Goal: Book appointment/travel/reservation

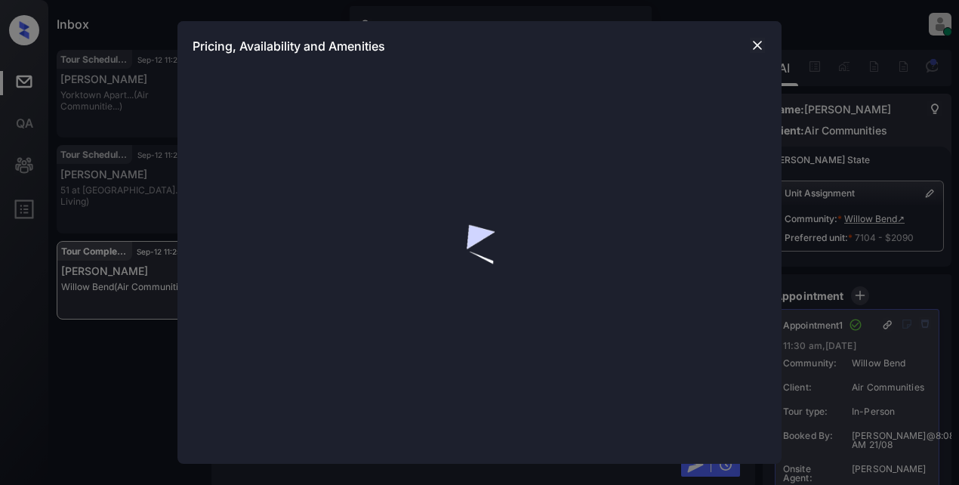
scroll to position [11, 0]
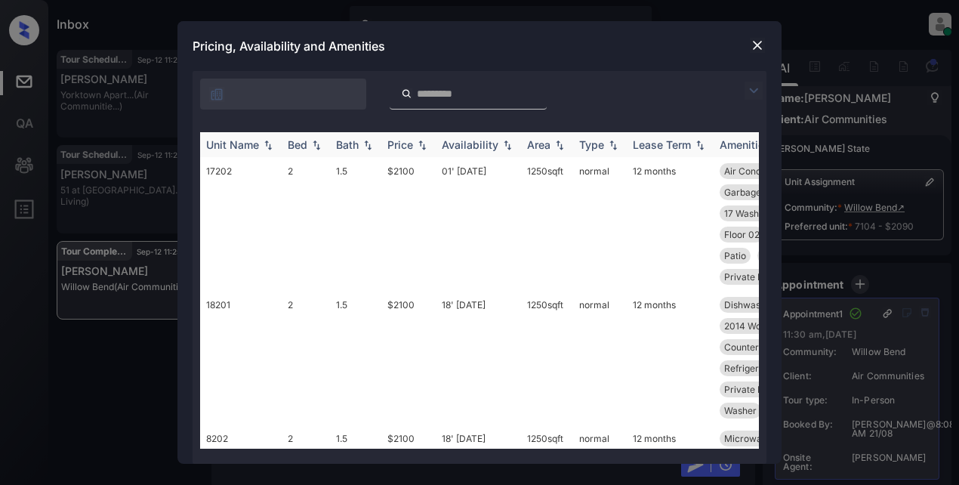
click at [273, 141] on img at bounding box center [268, 145] width 15 height 11
click at [757, 92] on img at bounding box center [754, 91] width 18 height 18
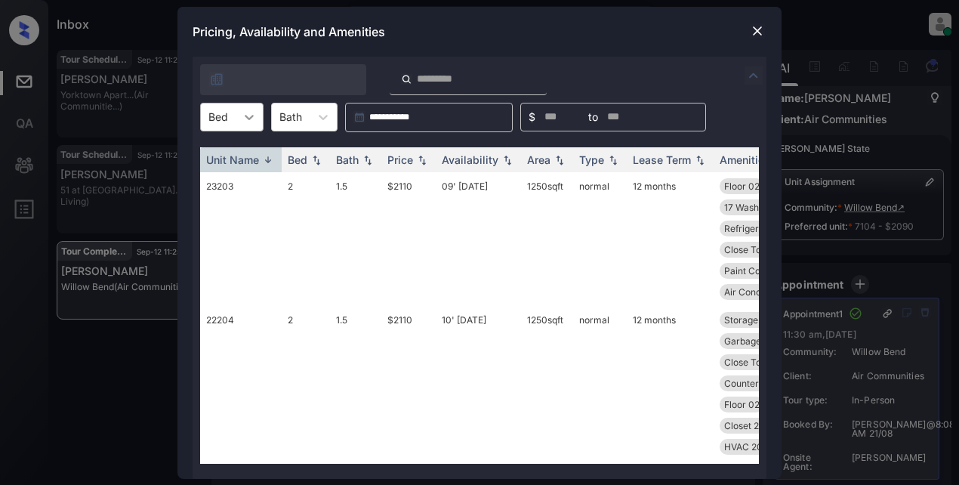
drag, startPoint x: 267, startPoint y: 120, endPoint x: 258, endPoint y: 120, distance: 8.3
click at [260, 120] on div "**********" at bounding box center [480, 117] width 574 height 29
click at [258, 120] on div at bounding box center [249, 116] width 27 height 27
click at [239, 154] on div "1" at bounding box center [231, 153] width 63 height 27
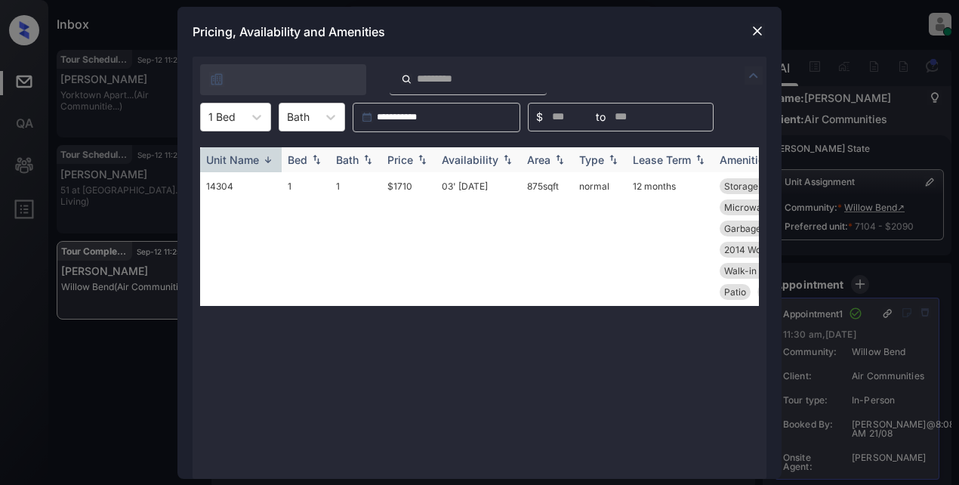
click at [410, 161] on div "Price" at bounding box center [400, 159] width 26 height 13
click at [414, 160] on div "Price" at bounding box center [408, 159] width 42 height 13
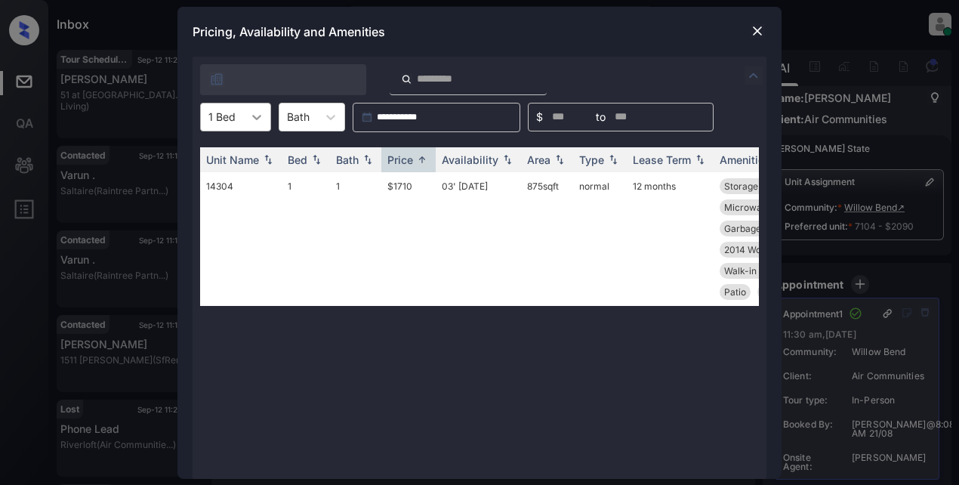
click at [254, 118] on icon at bounding box center [256, 117] width 15 height 15
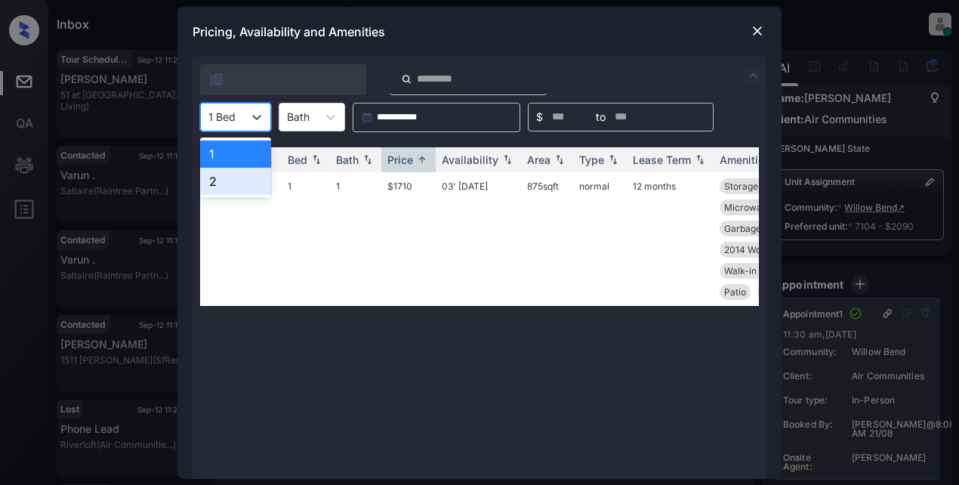
click at [216, 181] on div "2" at bounding box center [235, 181] width 71 height 27
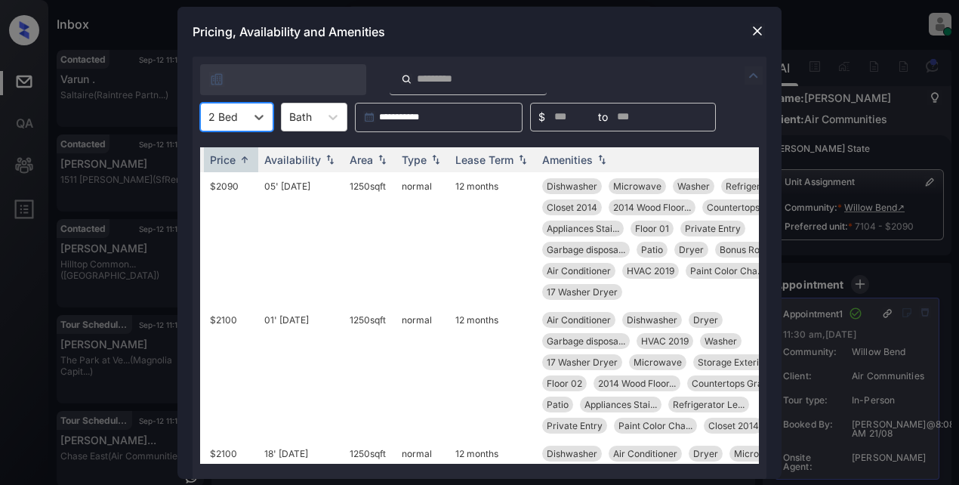
scroll to position [0, 242]
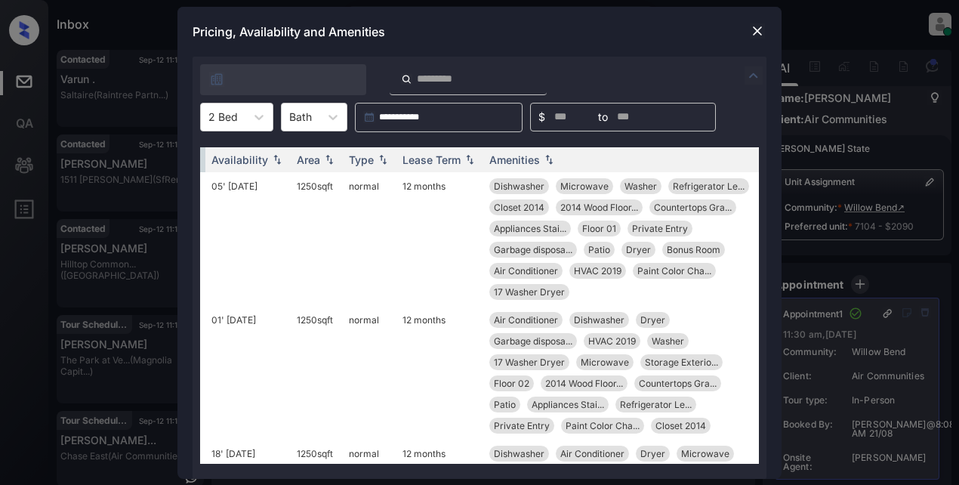
click at [764, 26] on img at bounding box center [757, 30] width 15 height 15
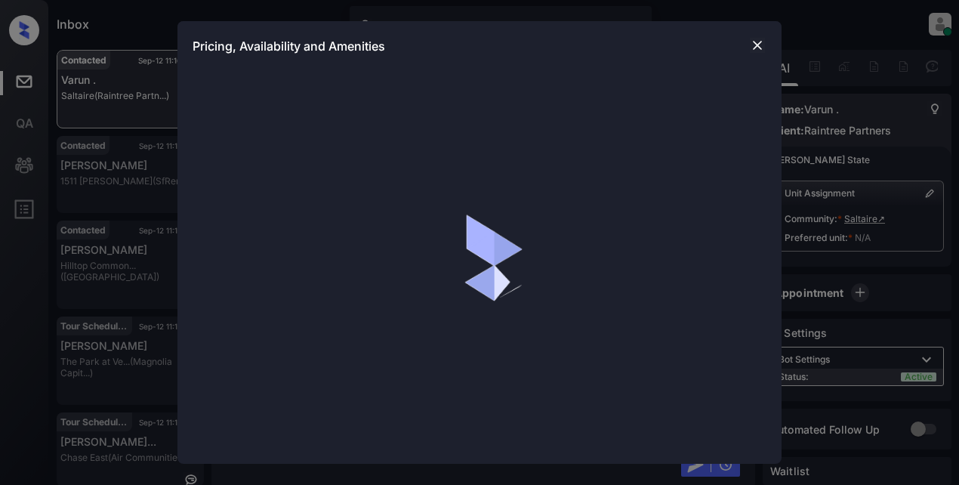
scroll to position [3593, 0]
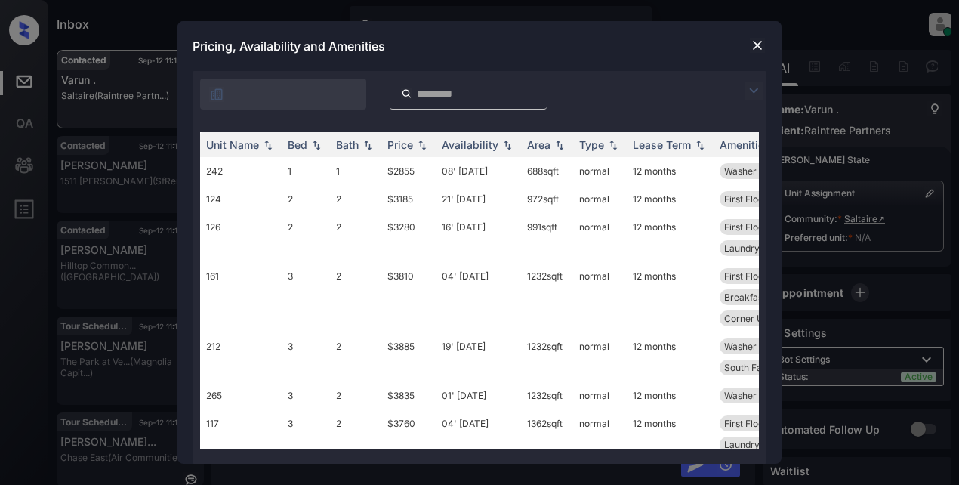
click at [762, 92] on img at bounding box center [754, 91] width 18 height 18
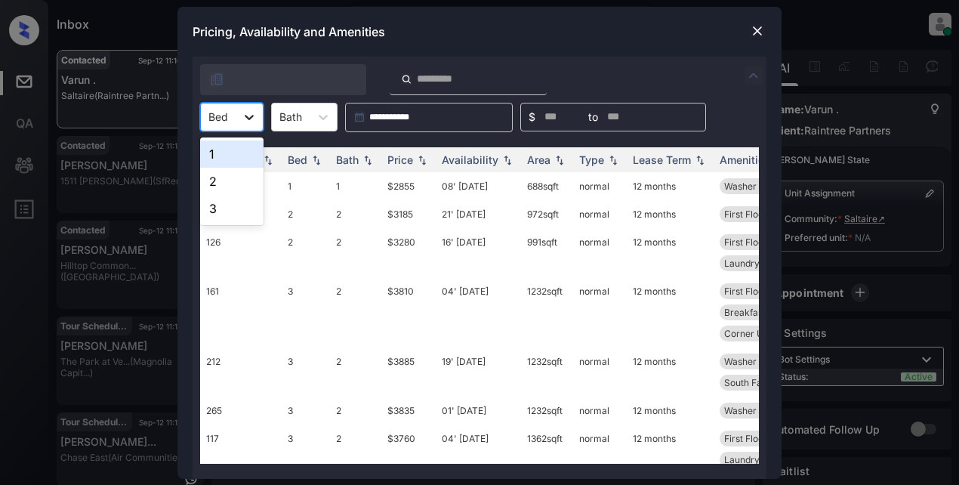
click at [253, 119] on icon at bounding box center [249, 117] width 15 height 15
click at [221, 189] on div "2" at bounding box center [231, 181] width 63 height 27
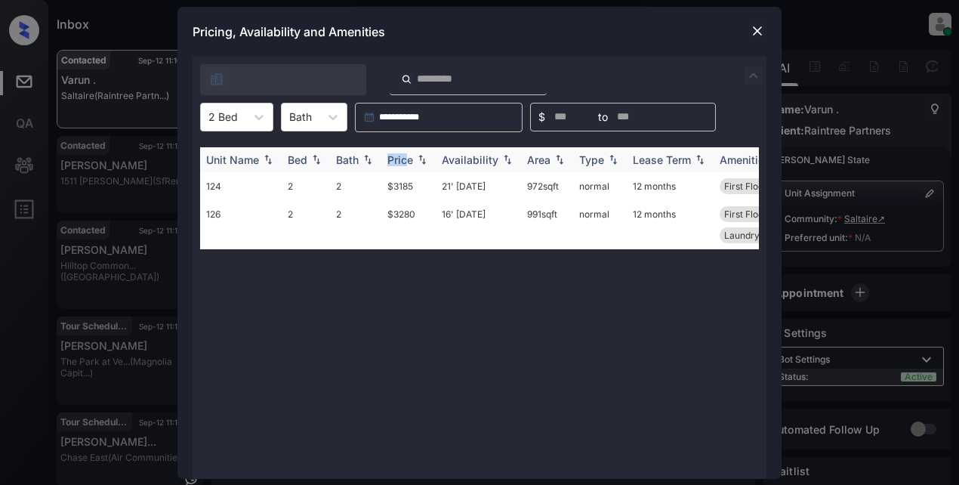
click at [415, 165] on div "Price" at bounding box center [408, 159] width 42 height 13
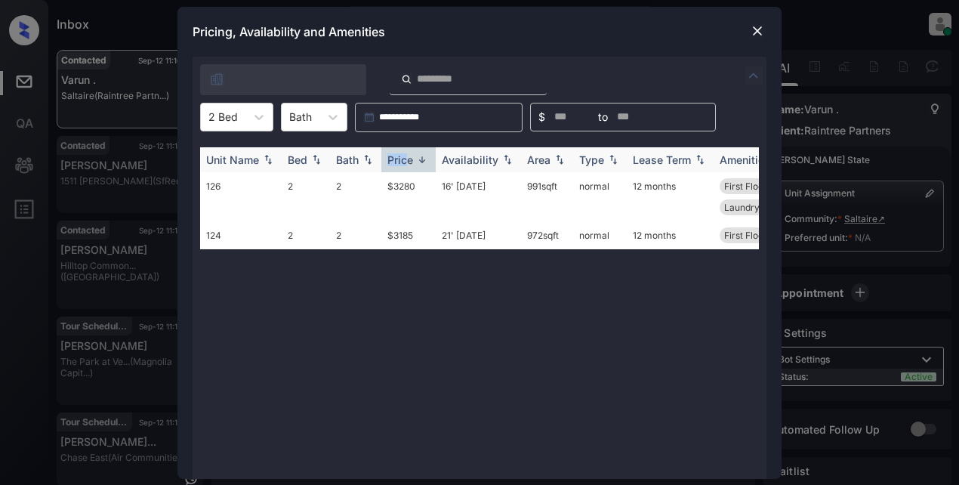
click at [417, 165] on div "Price" at bounding box center [408, 159] width 42 height 13
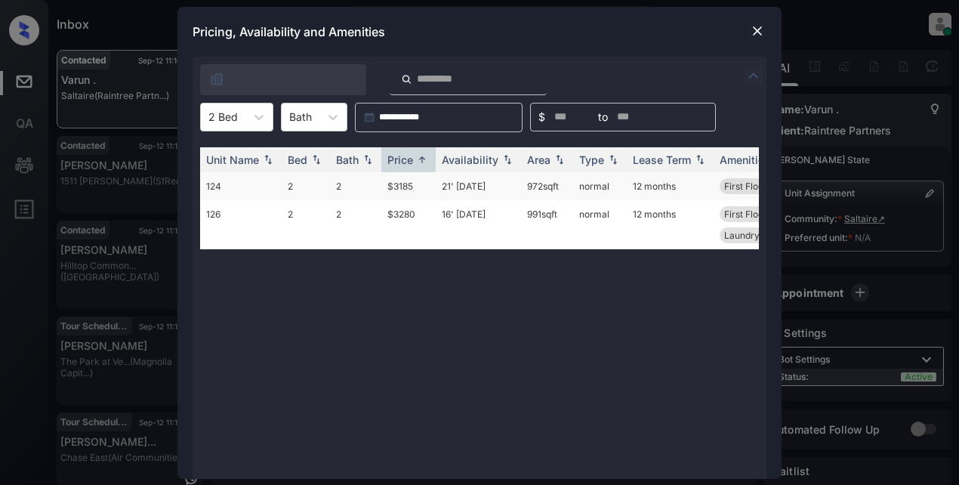
click at [410, 185] on td "$3185" at bounding box center [408, 186] width 54 height 28
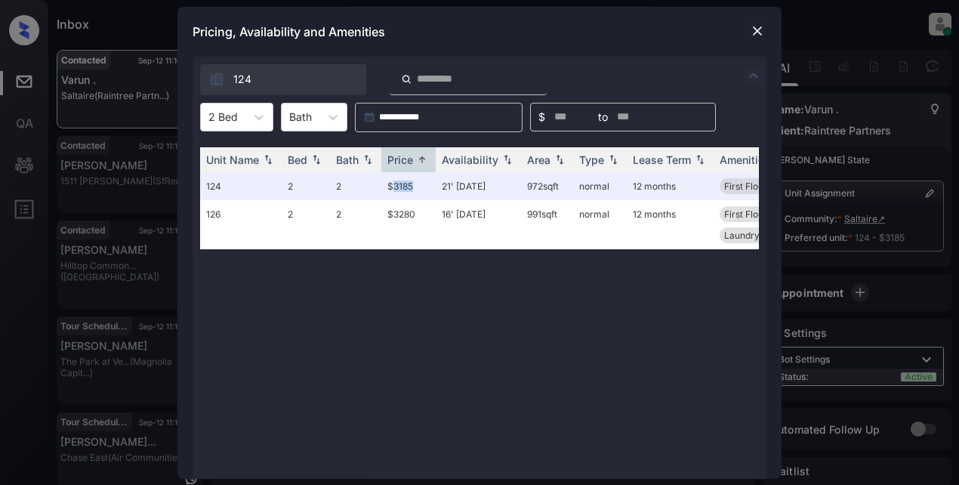
click at [753, 32] on img at bounding box center [757, 30] width 15 height 15
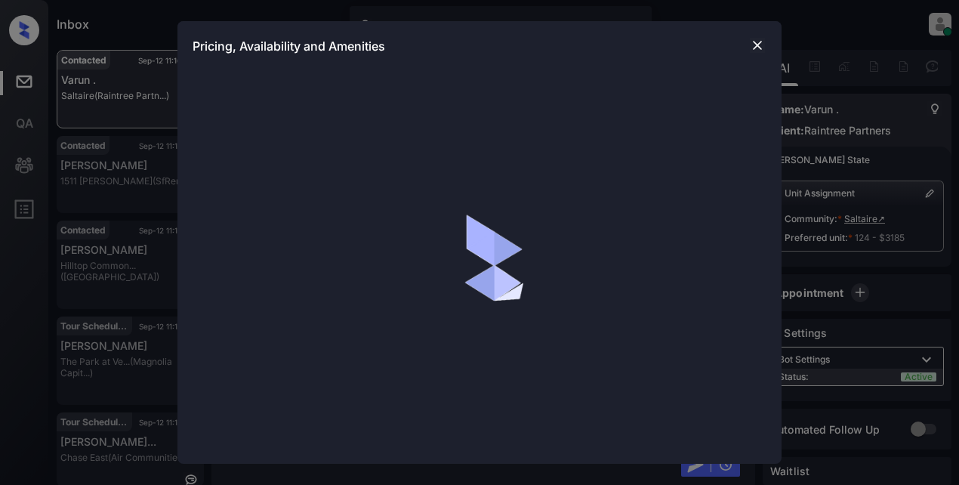
scroll to position [3993, 0]
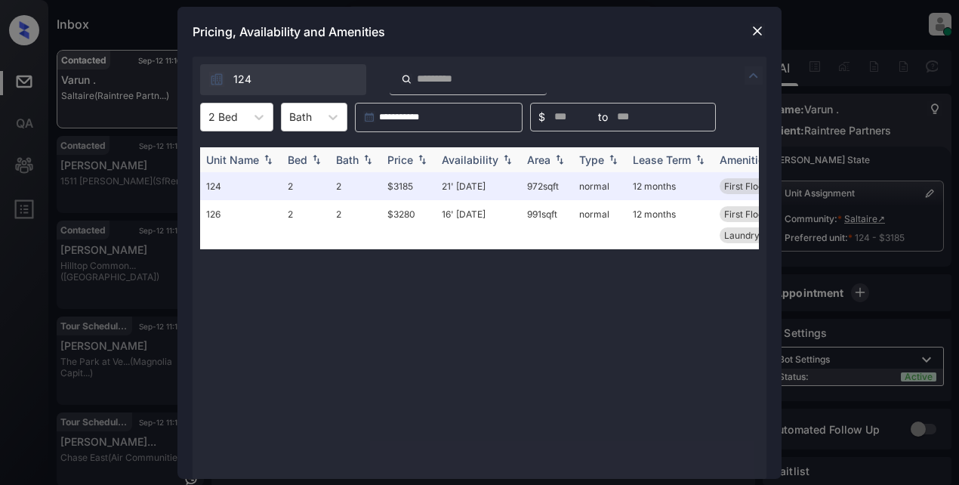
click at [409, 160] on div "Price" at bounding box center [400, 159] width 26 height 13
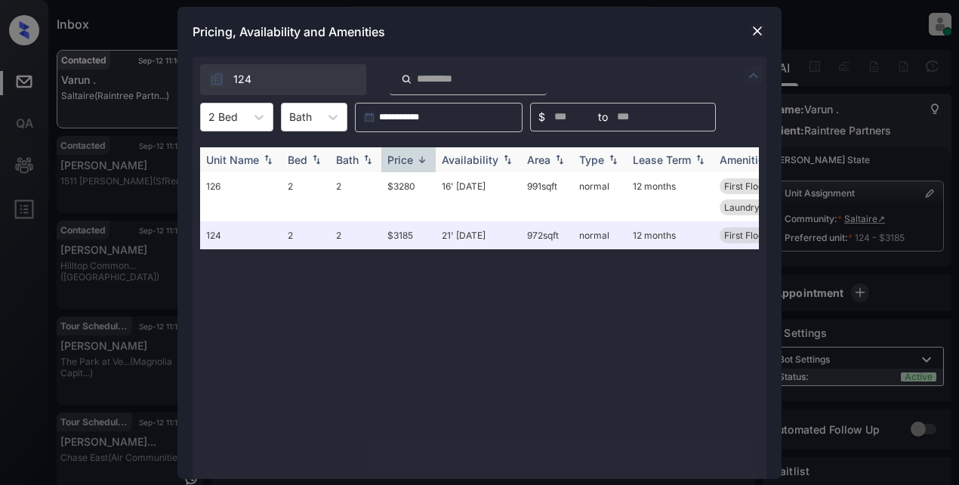
click at [409, 158] on div "Price" at bounding box center [400, 159] width 26 height 13
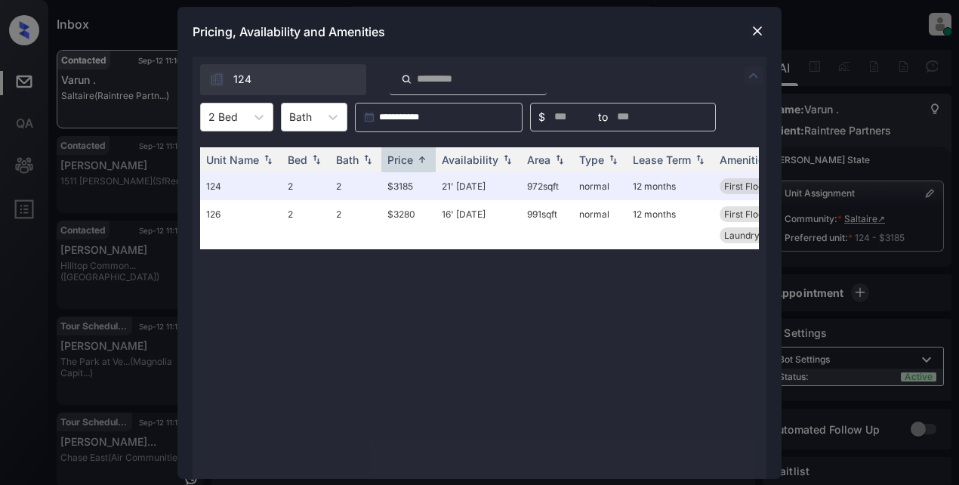
click at [756, 27] on img at bounding box center [757, 30] width 15 height 15
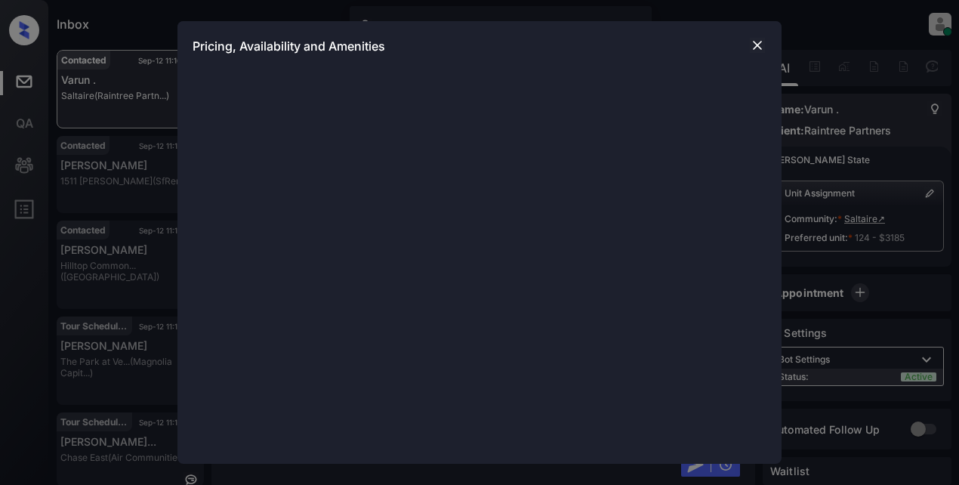
scroll to position [3993, 0]
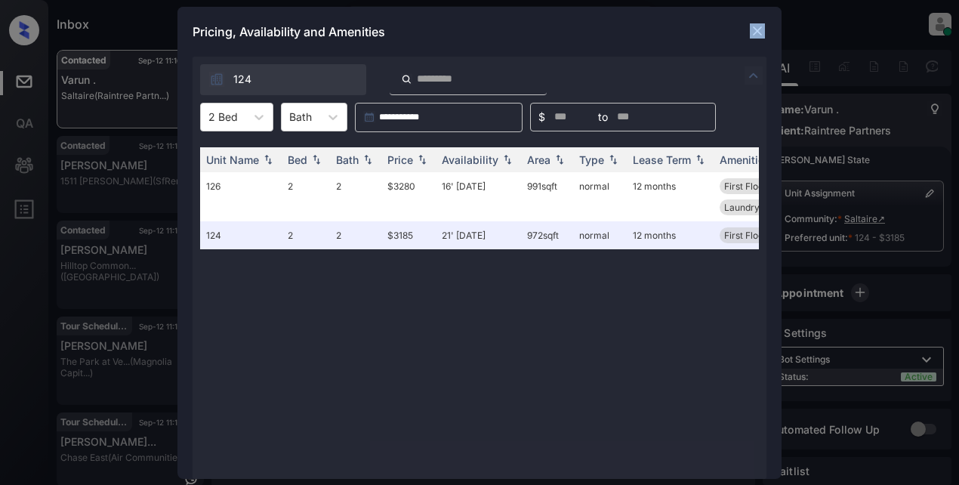
click at [767, 29] on div "Pricing, Availability and Amenities" at bounding box center [479, 32] width 604 height 50
click at [761, 30] on img at bounding box center [757, 30] width 15 height 15
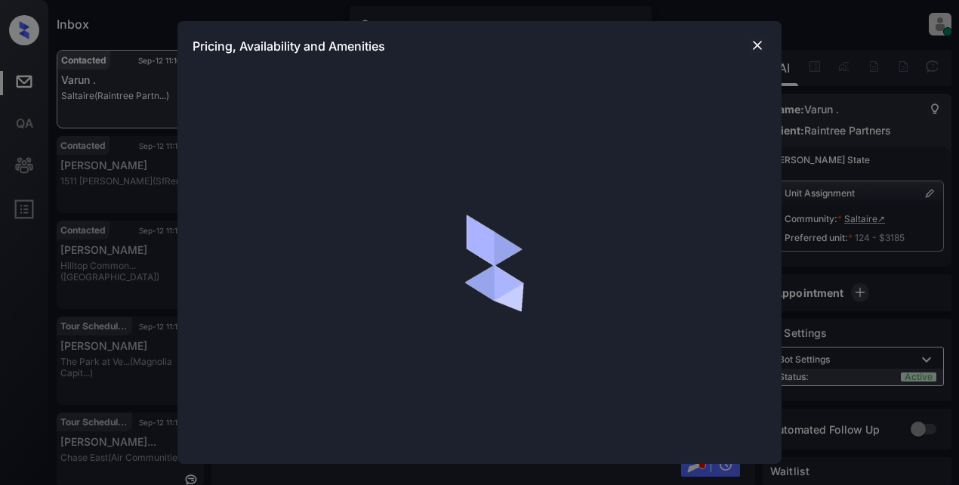
scroll to position [3993, 0]
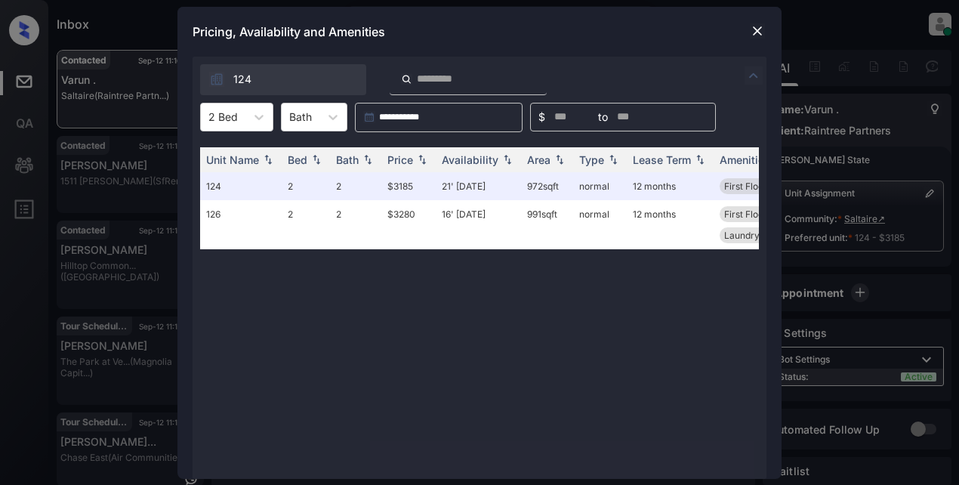
click at [755, 28] on img at bounding box center [757, 30] width 15 height 15
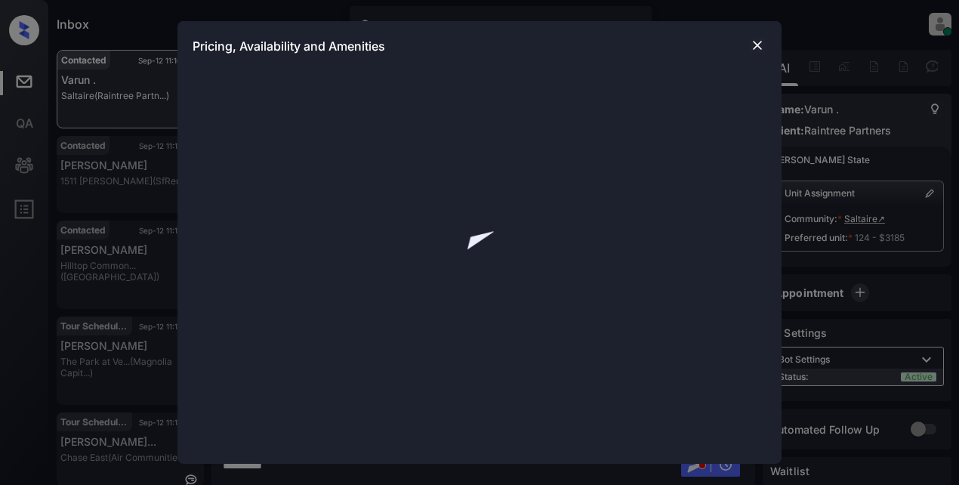
scroll to position [3993, 0]
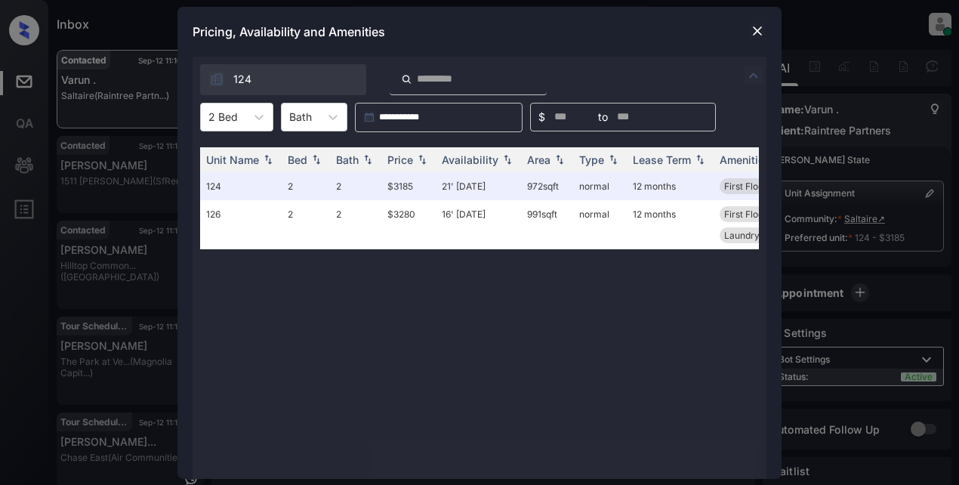
click at [761, 24] on img at bounding box center [757, 30] width 15 height 15
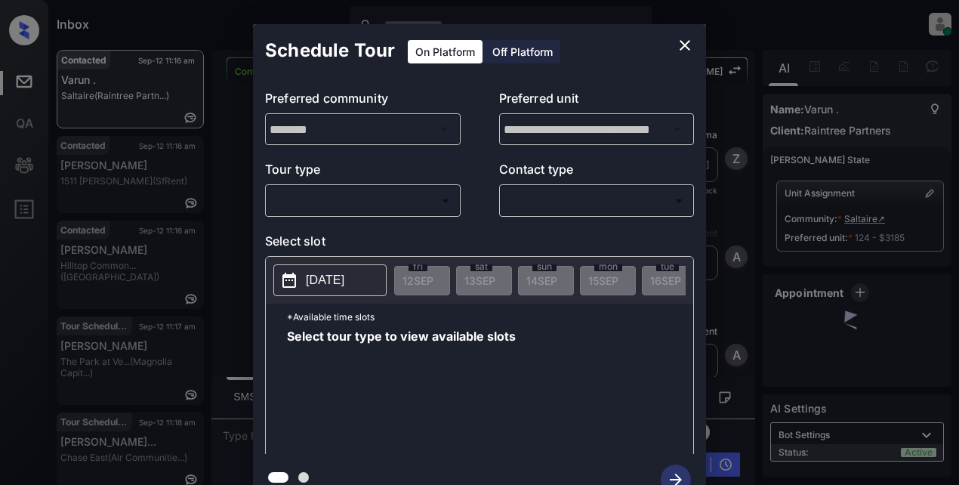
scroll to position [3275, 0]
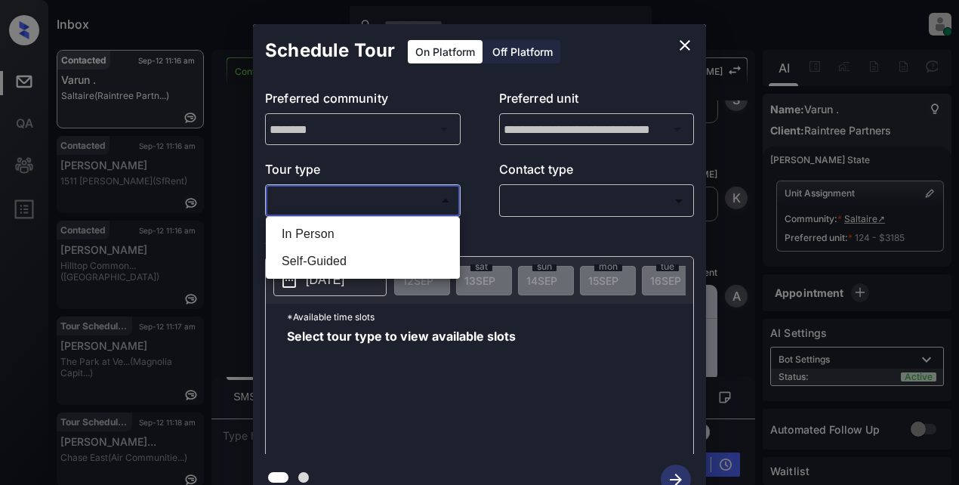
click at [353, 188] on body "Inbox Lyzzelle M. Ceralde Online Set yourself offline Set yourself on break Pro…" at bounding box center [479, 242] width 959 height 485
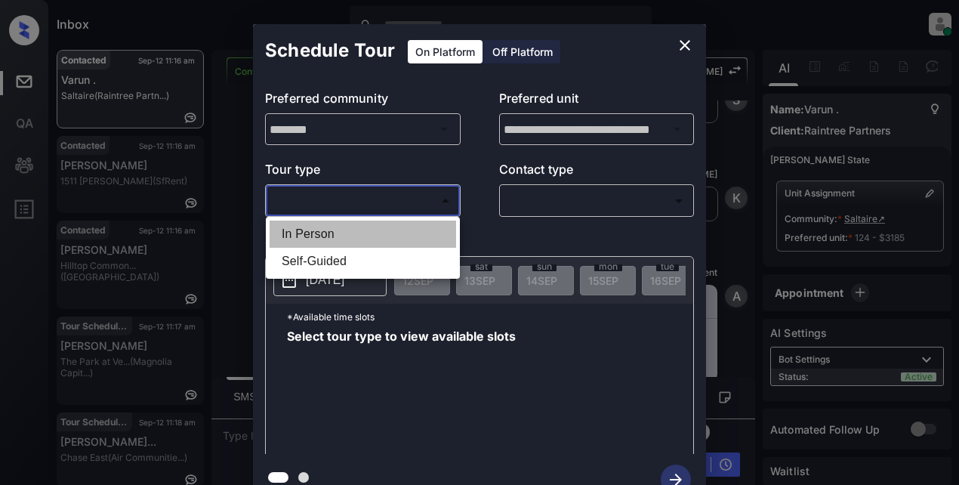
drag, startPoint x: 328, startPoint y: 236, endPoint x: 421, endPoint y: 224, distance: 94.5
click at [331, 232] on li "In Person" at bounding box center [363, 234] width 187 height 27
type input "********"
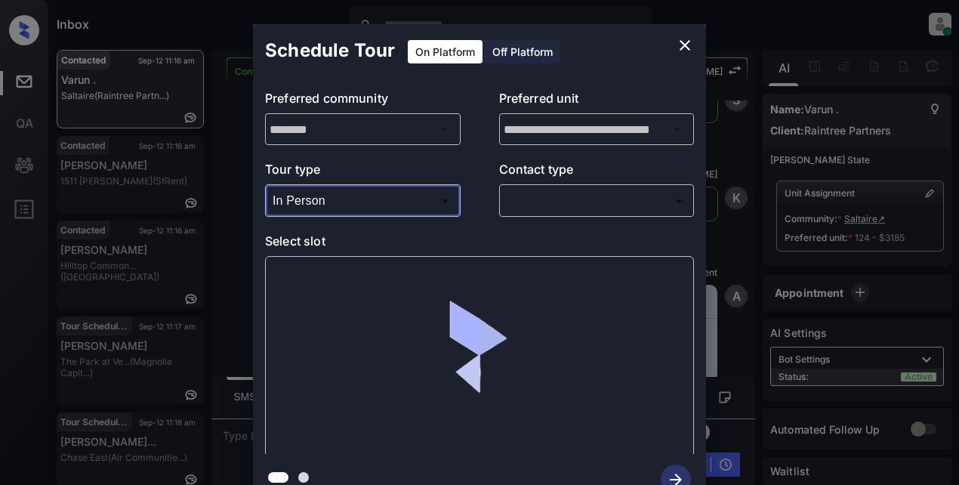
drag, startPoint x: 536, startPoint y: 214, endPoint x: 542, endPoint y: 205, distance: 10.3
click at [542, 208] on div "​ ​" at bounding box center [597, 200] width 196 height 32
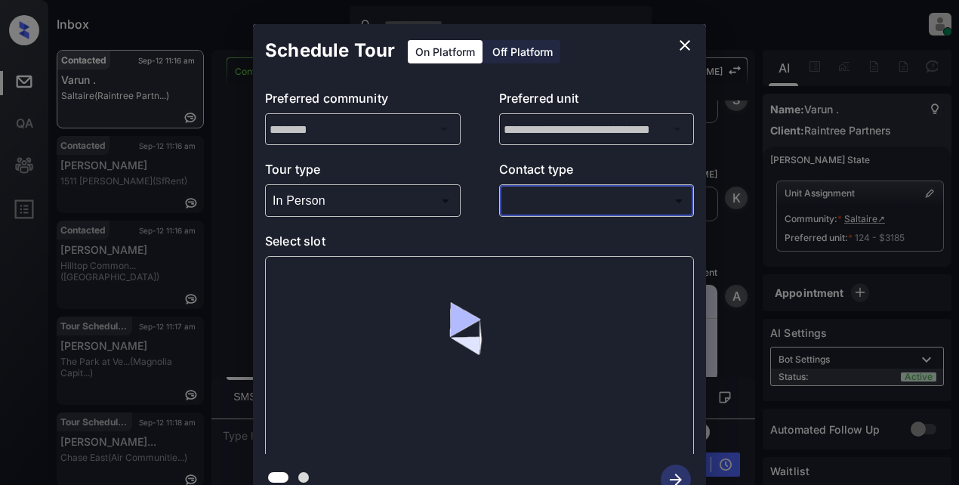
click at [575, 206] on body "Inbox Lyzzelle M. Ceralde Online Set yourself offline Set yourself on break Pro…" at bounding box center [479, 242] width 959 height 485
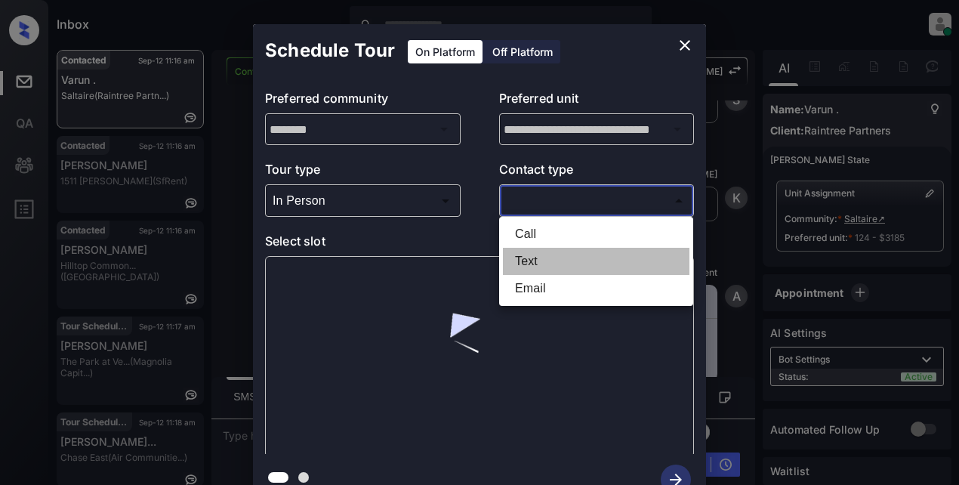
click at [535, 261] on li "Text" at bounding box center [596, 261] width 187 height 27
type input "****"
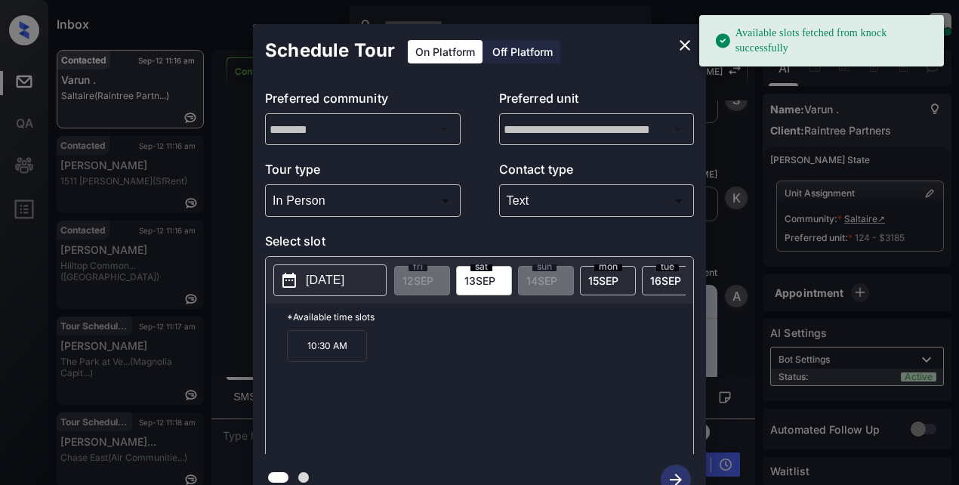
click at [338, 279] on p "2025-09-13" at bounding box center [325, 280] width 39 height 18
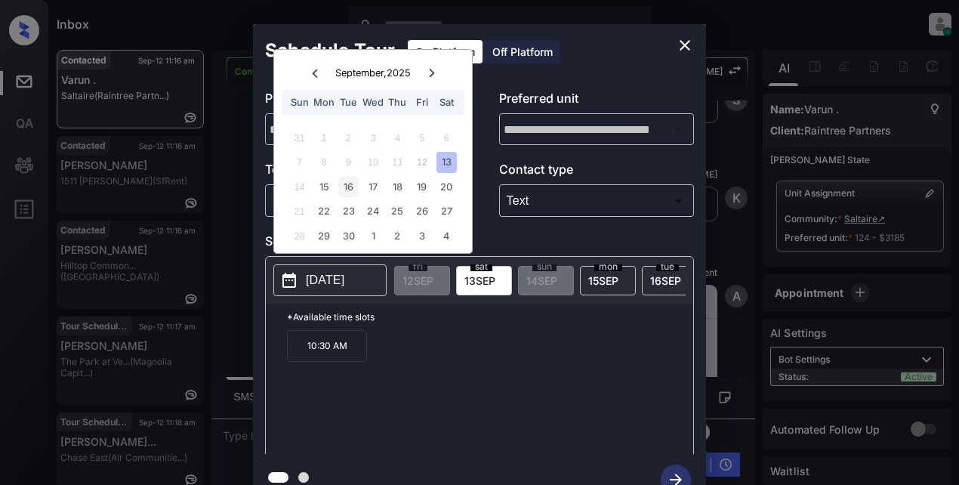
click at [352, 187] on div "16" at bounding box center [348, 187] width 20 height 20
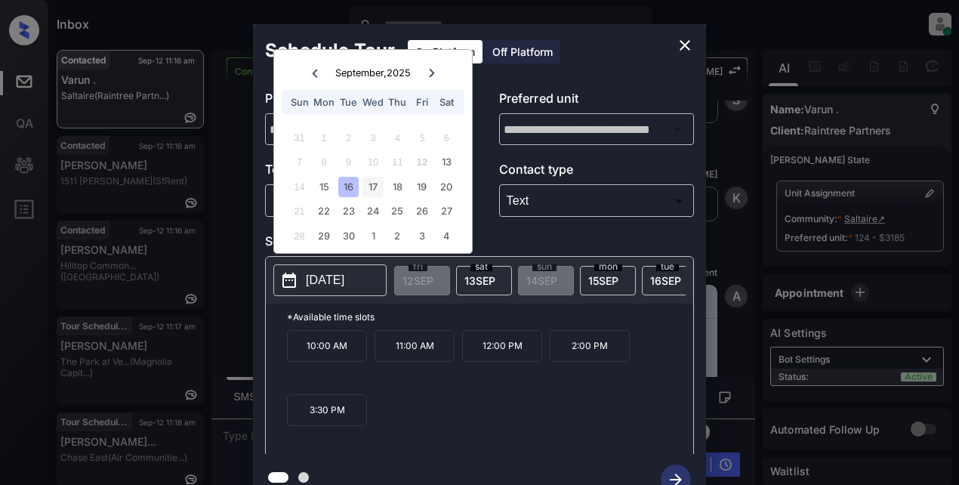
click at [369, 189] on div "17" at bounding box center [373, 187] width 20 height 20
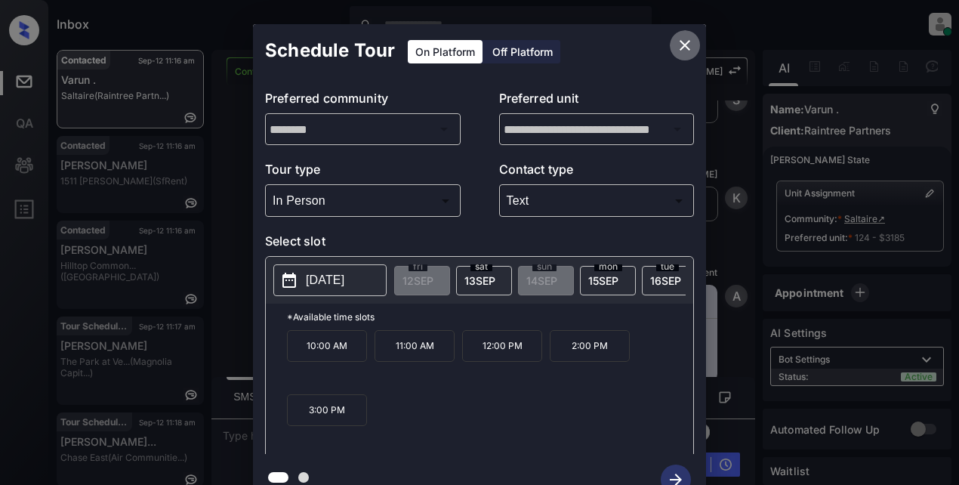
click at [684, 49] on icon "close" at bounding box center [685, 45] width 18 height 18
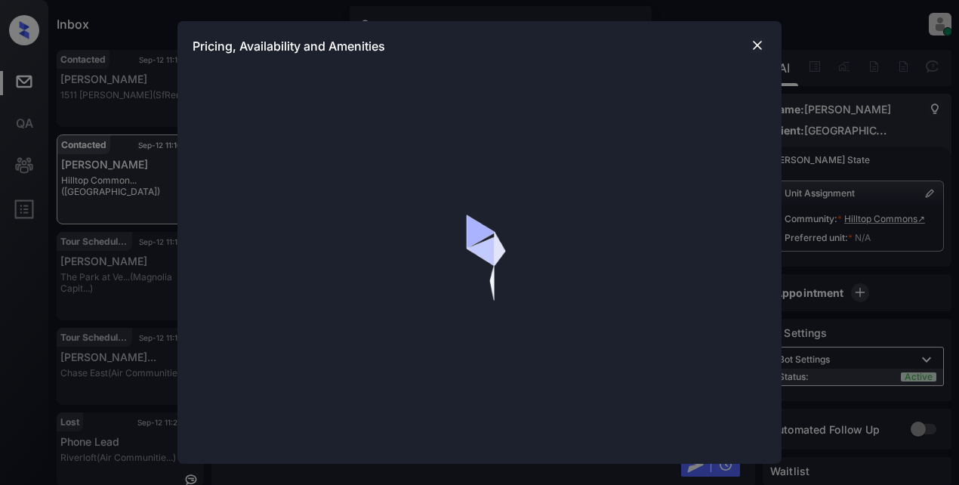
scroll to position [1470, 0]
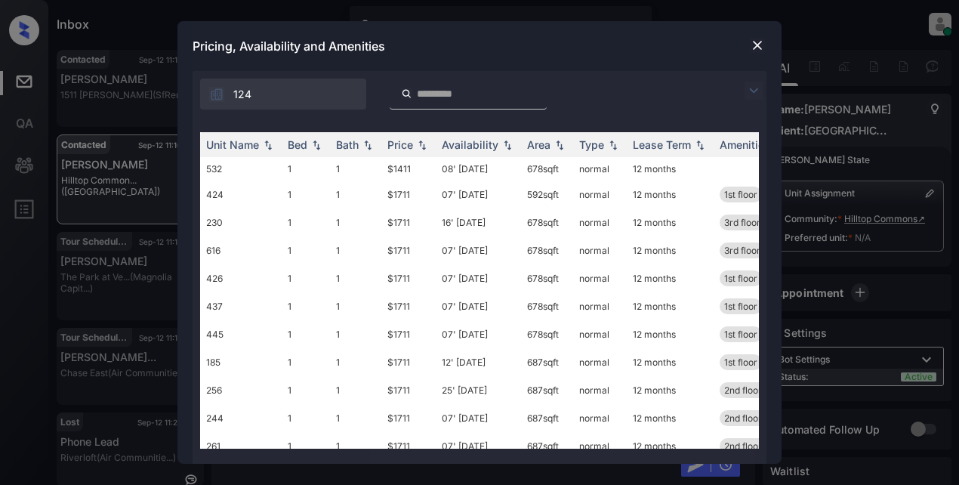
click at [749, 97] on img at bounding box center [754, 91] width 18 height 18
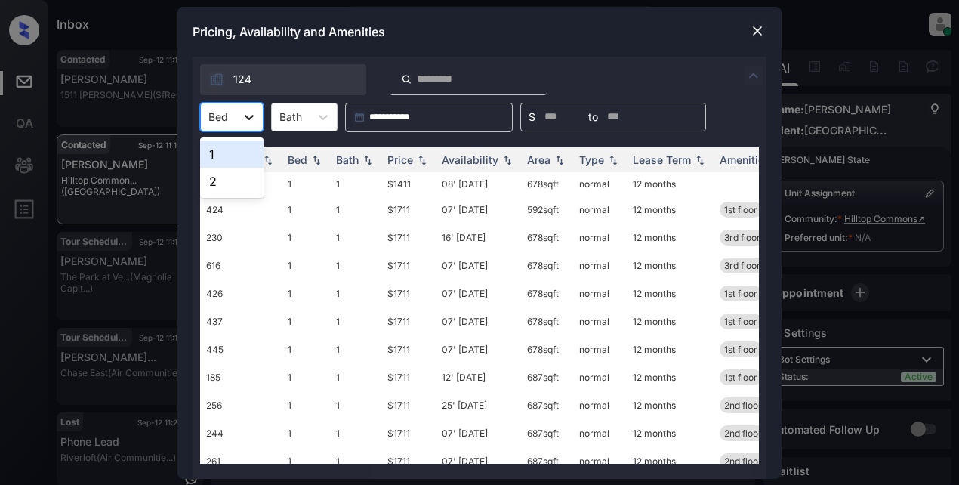
click at [247, 119] on icon at bounding box center [249, 117] width 15 height 15
click at [235, 153] on div "1" at bounding box center [231, 153] width 63 height 27
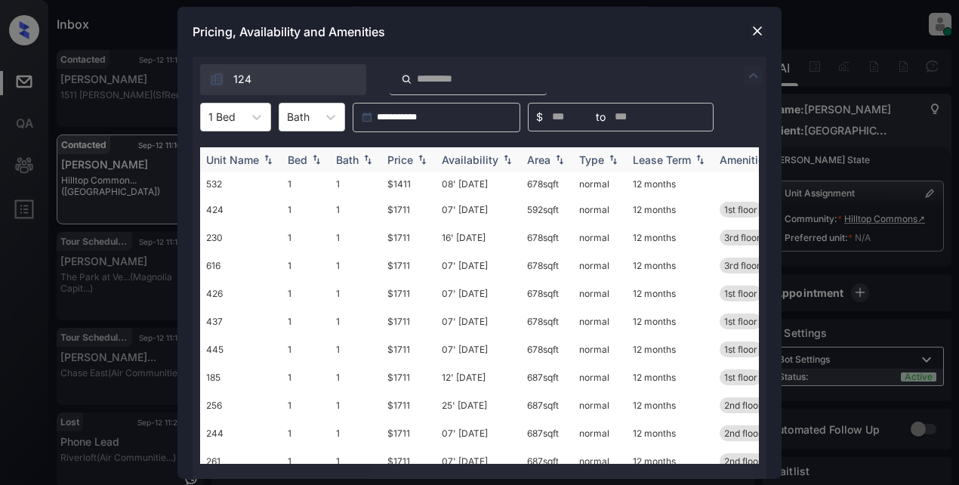
click at [410, 159] on div "Price" at bounding box center [400, 159] width 26 height 13
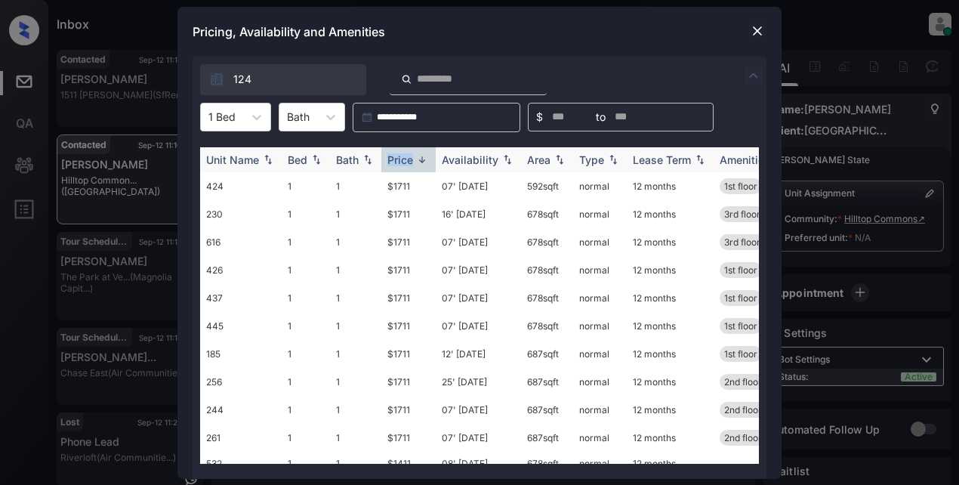
click at [410, 159] on div "Price" at bounding box center [400, 159] width 26 height 13
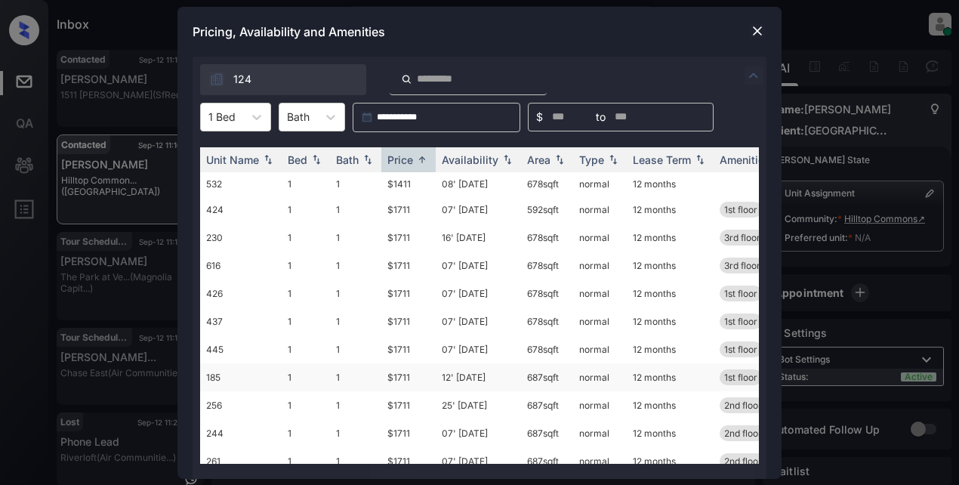
click at [398, 375] on td "$1711" at bounding box center [408, 377] width 54 height 28
click at [400, 375] on td "$1711" at bounding box center [408, 377] width 54 height 28
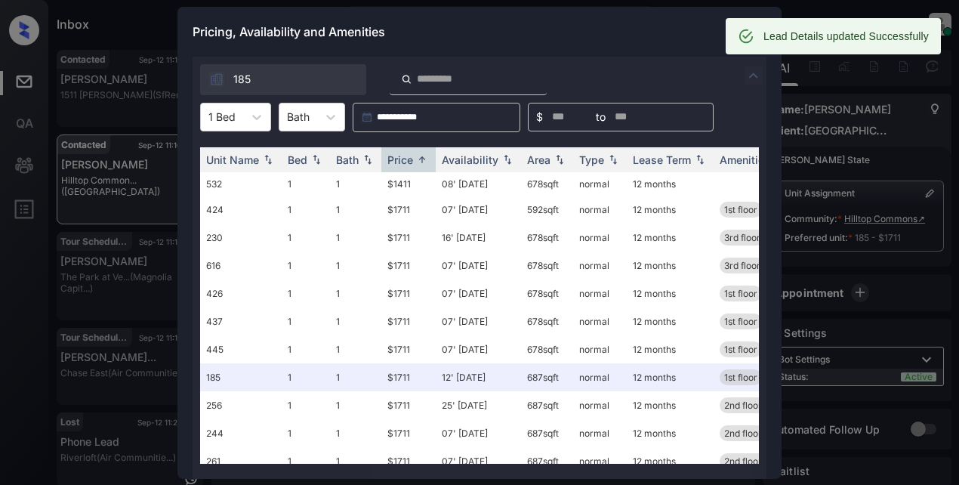
click at [633, 37] on div "Pricing, Availability and Amenities" at bounding box center [479, 32] width 604 height 50
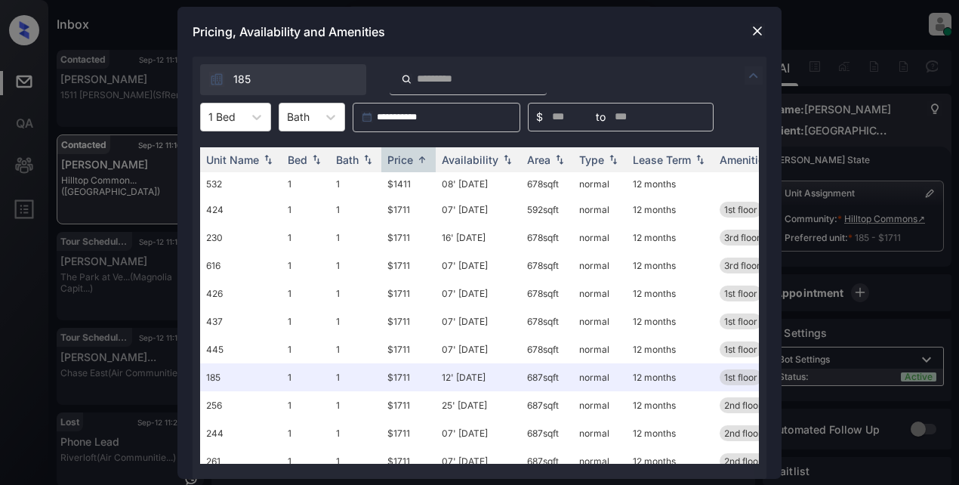
click at [758, 27] on img at bounding box center [757, 30] width 15 height 15
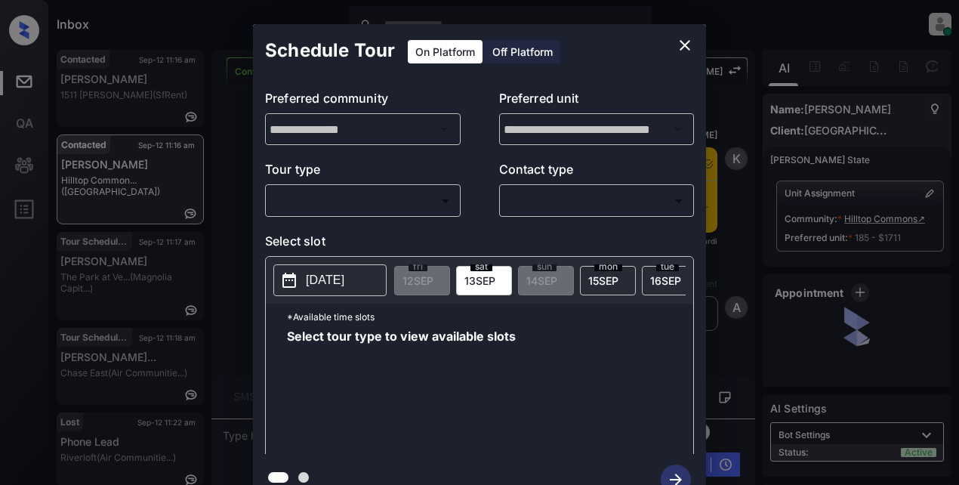
scroll to position [5883, 0]
click at [330, 197] on body "Inbox Lyzzelle [PERSON_NAME] Online Set yourself offline Set yourself on break …" at bounding box center [479, 242] width 959 height 485
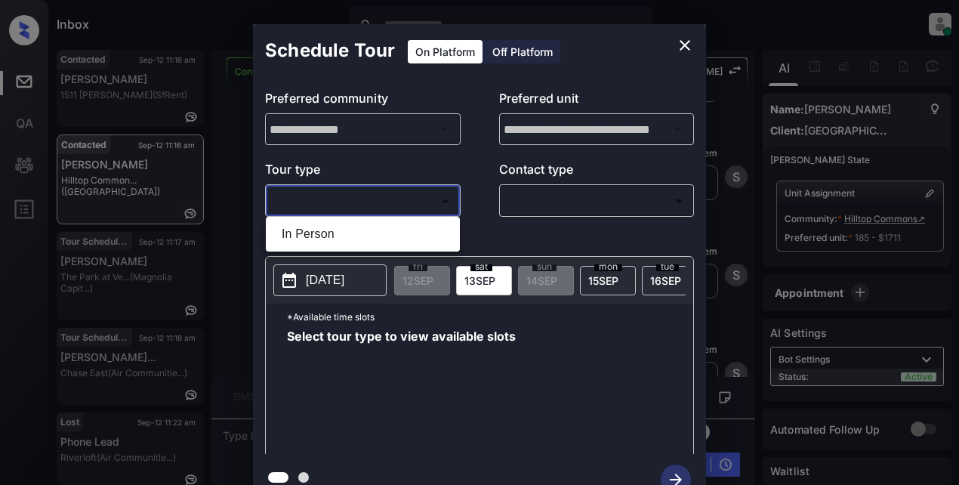
click at [322, 236] on li "In Person" at bounding box center [363, 234] width 187 height 27
type input "********"
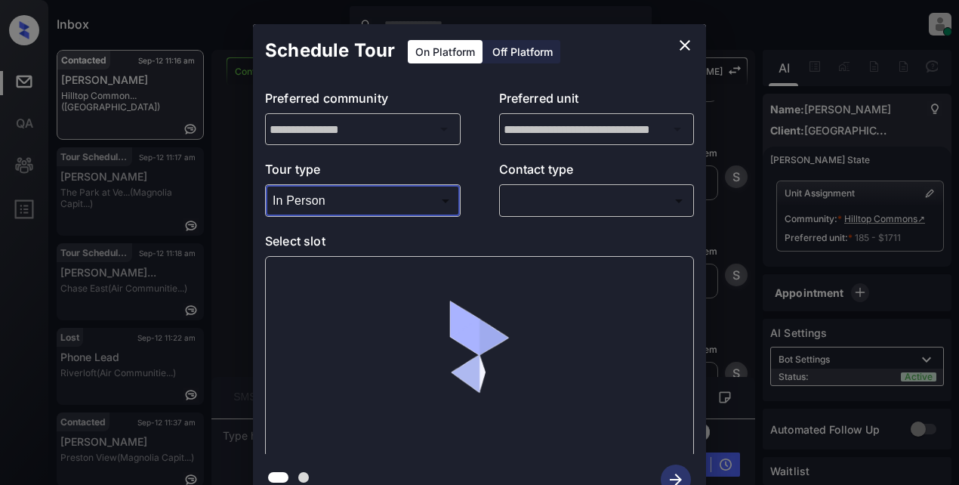
click at [531, 200] on body "Inbox Lyzzelle [PERSON_NAME] Online Set yourself offline Set yourself on break …" at bounding box center [479, 242] width 959 height 485
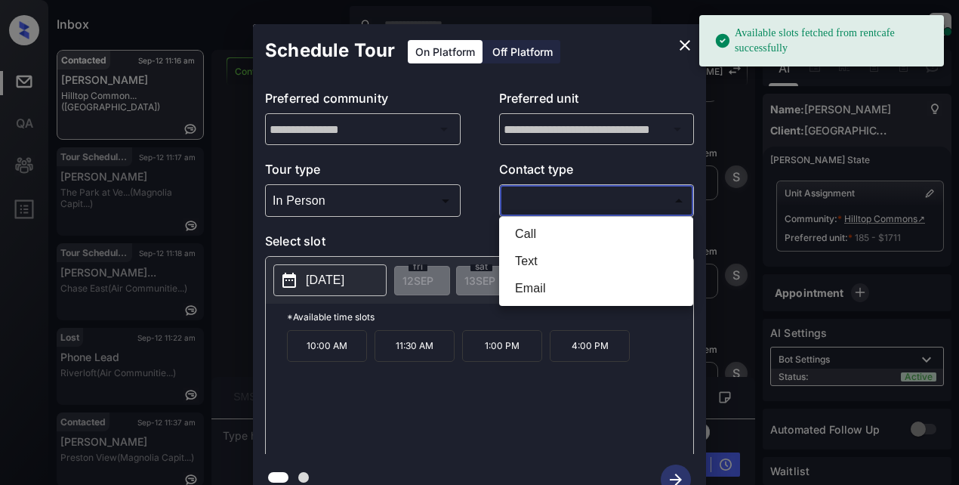
click at [525, 258] on li "Text" at bounding box center [596, 261] width 187 height 27
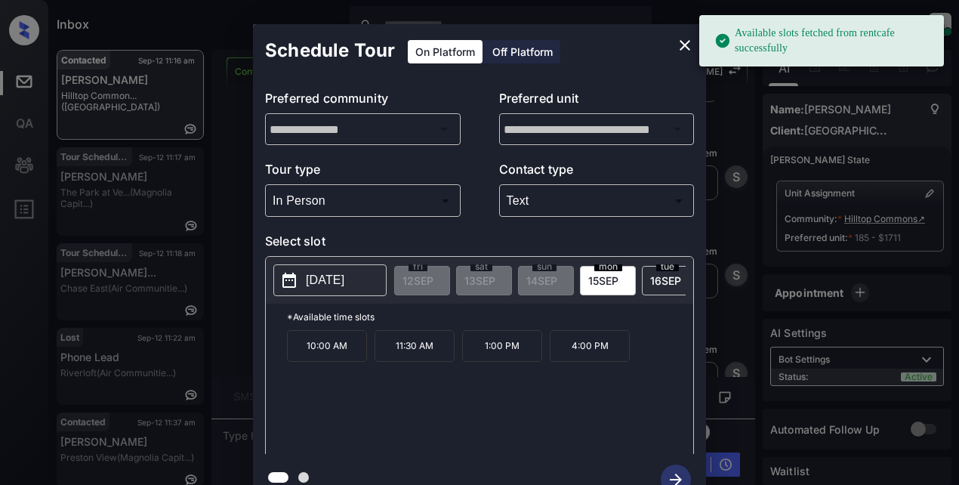
click at [344, 280] on p "[DATE]" at bounding box center [325, 280] width 39 height 18
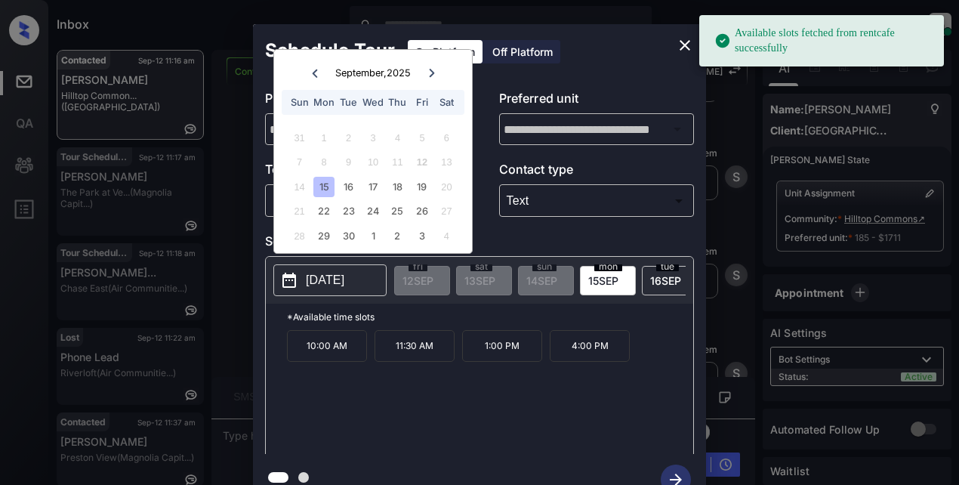
click at [322, 187] on div "15" at bounding box center [323, 187] width 20 height 20
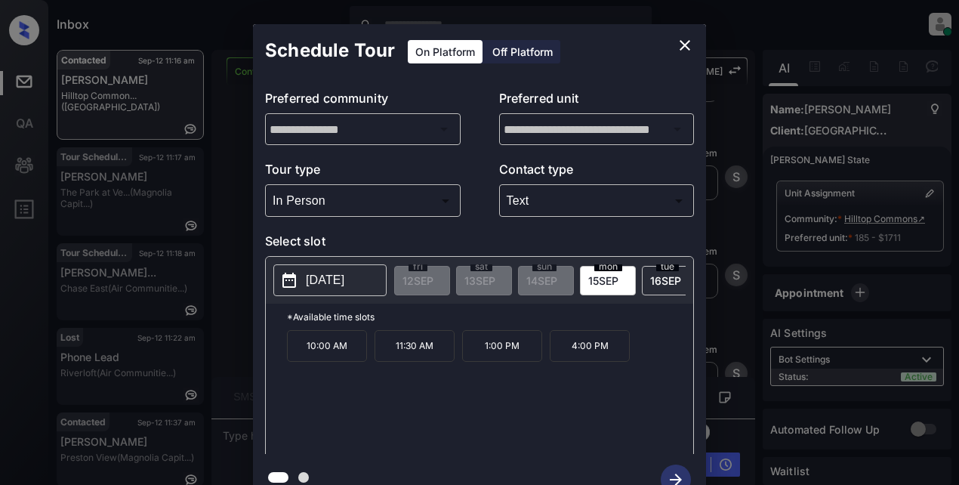
click at [571, 352] on p "4:00 PM" at bounding box center [590, 346] width 80 height 32
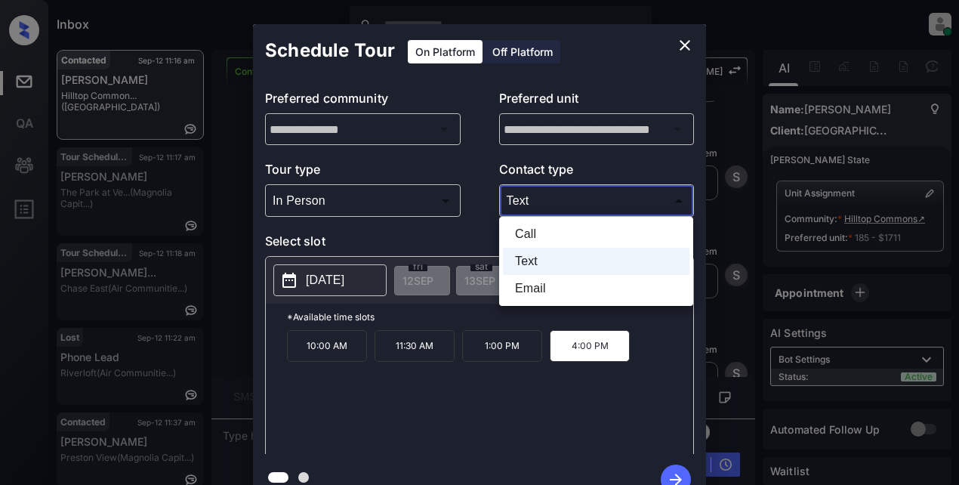
click at [563, 199] on body "Inbox Lyzzelle [PERSON_NAME] Online Set yourself offline Set yourself on break …" at bounding box center [479, 242] width 959 height 485
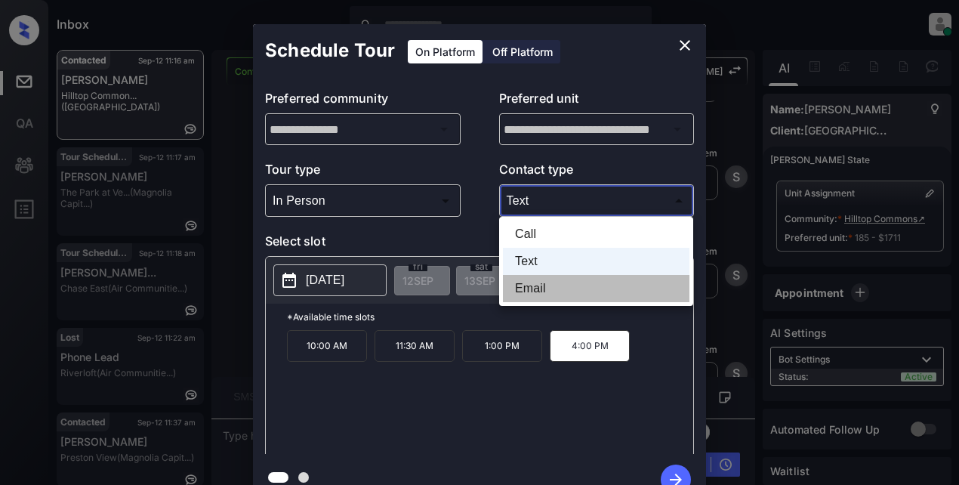
click at [523, 287] on li "Email" at bounding box center [596, 288] width 187 height 27
type input "*****"
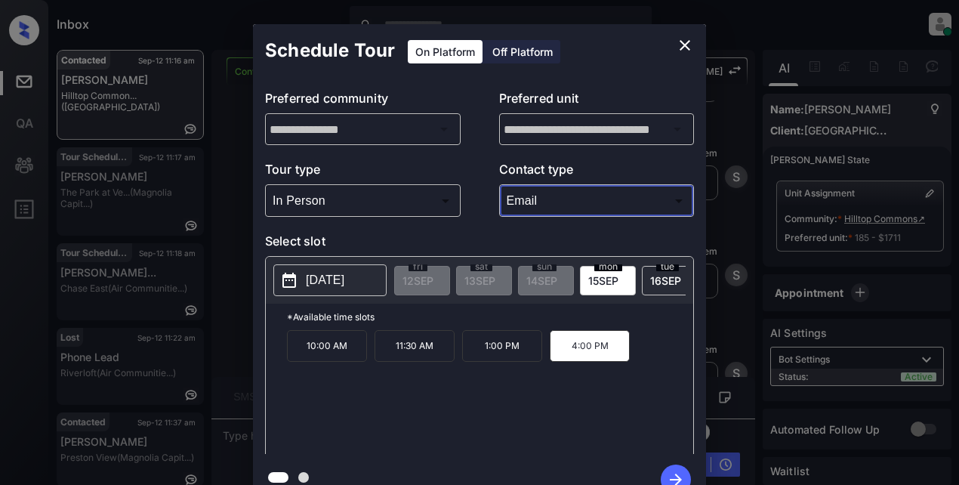
click at [591, 352] on p "4:00 PM" at bounding box center [590, 346] width 80 height 32
click at [674, 470] on icon "button" at bounding box center [676, 479] width 30 height 30
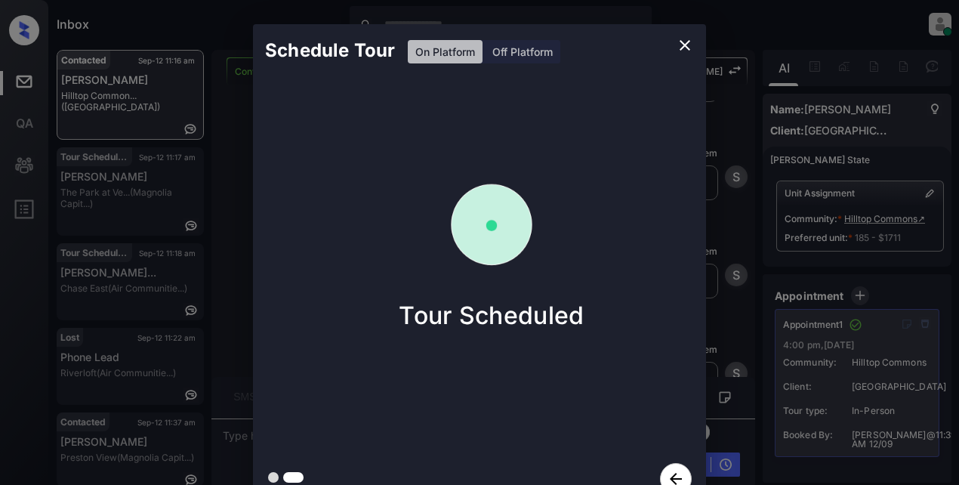
click at [690, 50] on icon "close" at bounding box center [685, 45] width 11 height 11
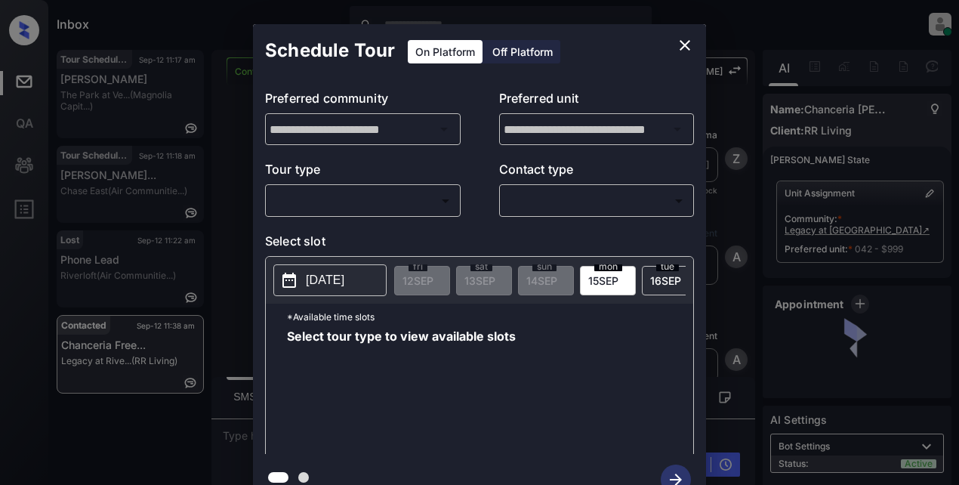
scroll to position [5887, 0]
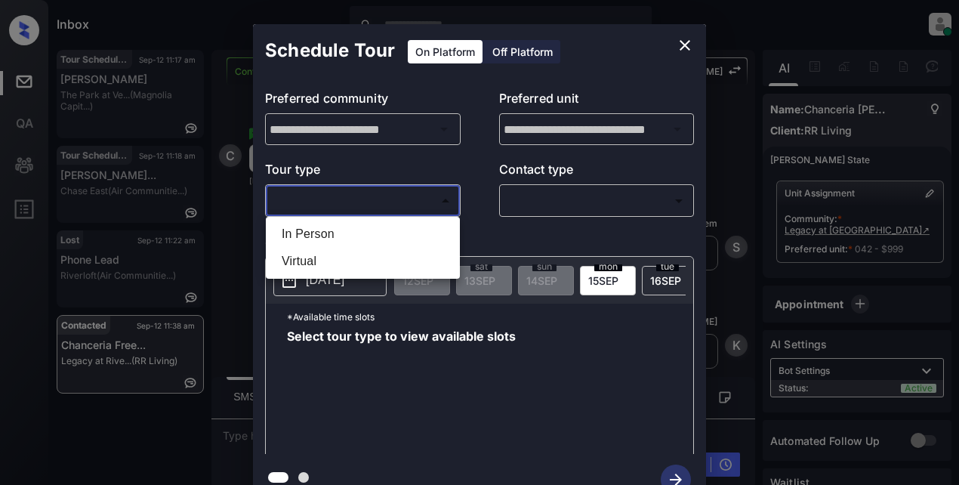
click at [400, 200] on body "Inbox Lyzzelle M. Ceralde Online Set yourself offline Set yourself on break Pro…" at bounding box center [479, 242] width 959 height 485
click at [347, 235] on li "In Person" at bounding box center [363, 234] width 187 height 27
type input "********"
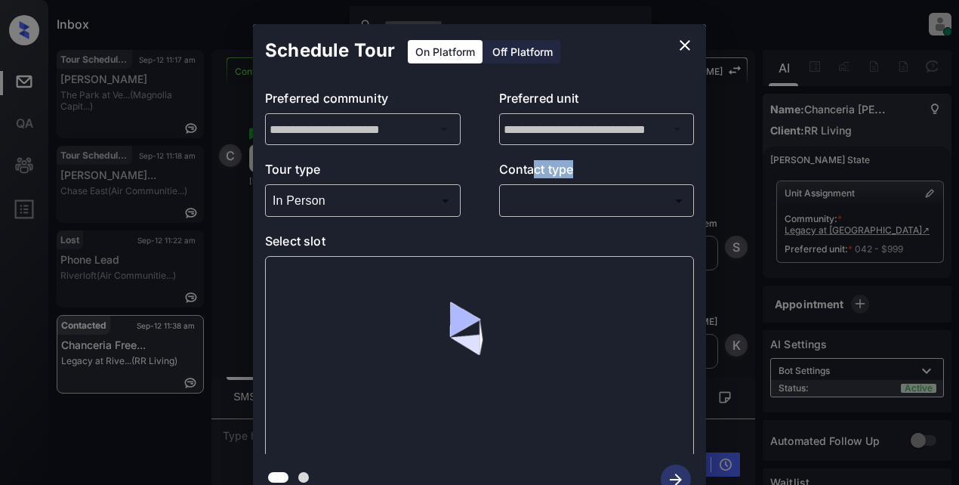
drag, startPoint x: 538, startPoint y: 185, endPoint x: 542, endPoint y: 194, distance: 9.8
click at [542, 194] on div "Contact type ​ ​" at bounding box center [597, 188] width 196 height 57
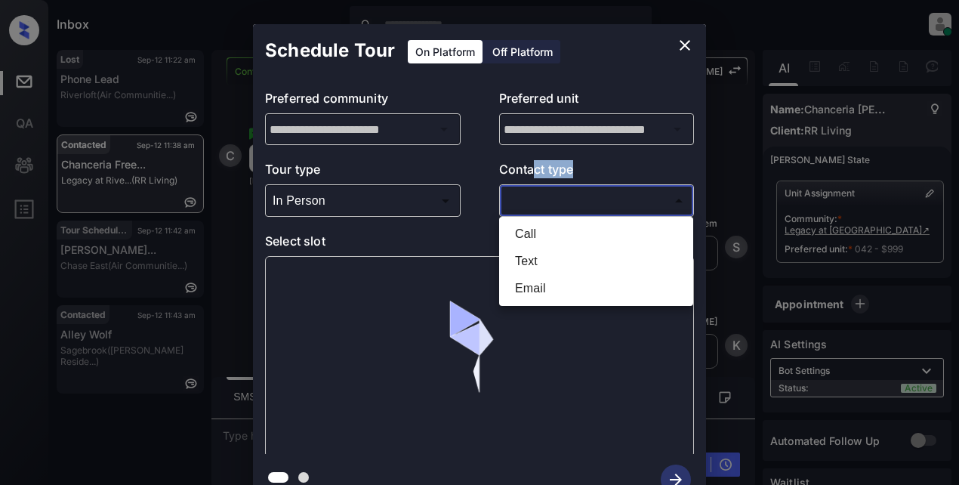
click at [549, 199] on body "Inbox Lyzzelle M. Ceralde Online Set yourself offline Set yourself on break Pro…" at bounding box center [479, 242] width 959 height 485
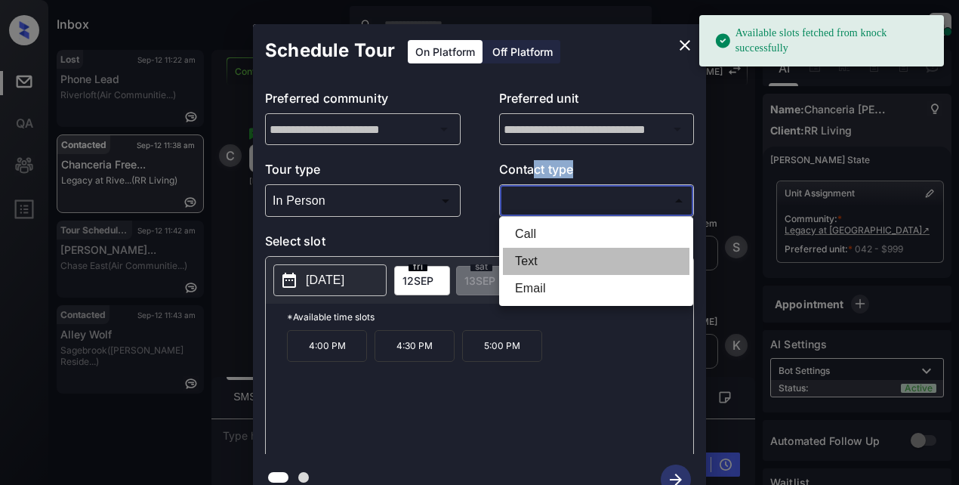
click at [520, 257] on li "Text" at bounding box center [596, 261] width 187 height 27
type input "****"
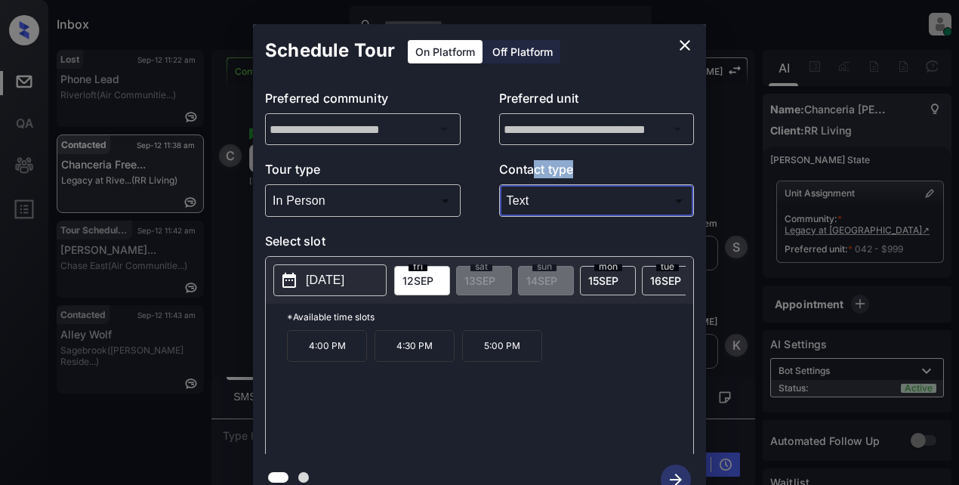
click at [335, 283] on p "2025-09-12" at bounding box center [325, 280] width 39 height 18
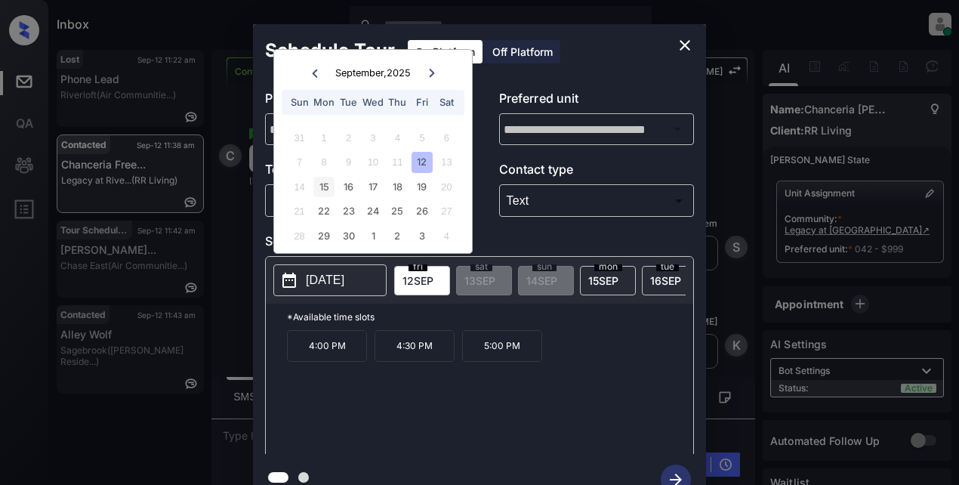
click at [329, 186] on div "15" at bounding box center [323, 187] width 20 height 20
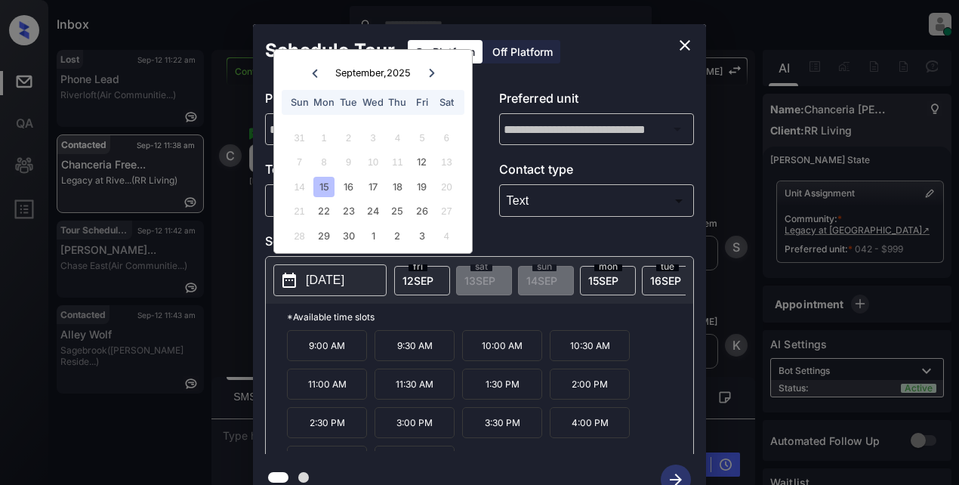
click at [510, 356] on p "10:00 AM" at bounding box center [502, 345] width 80 height 31
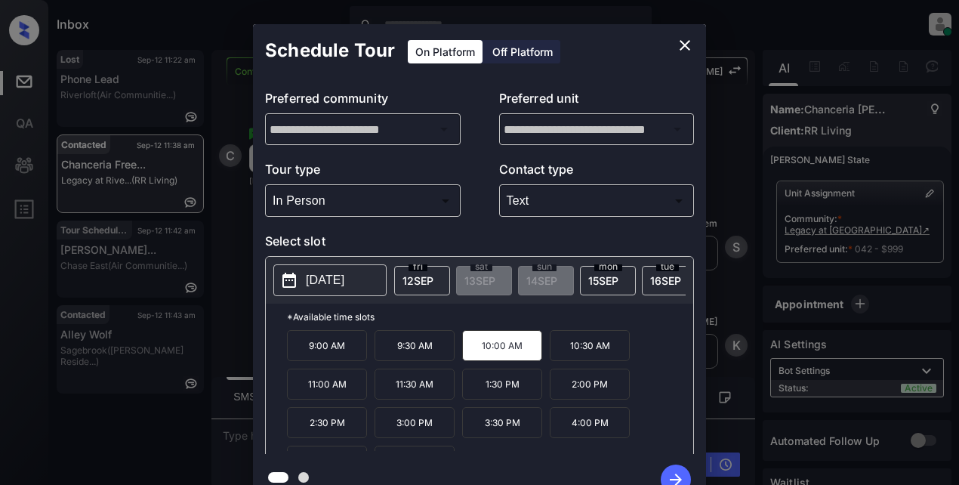
click at [666, 474] on icon "button" at bounding box center [676, 479] width 30 height 30
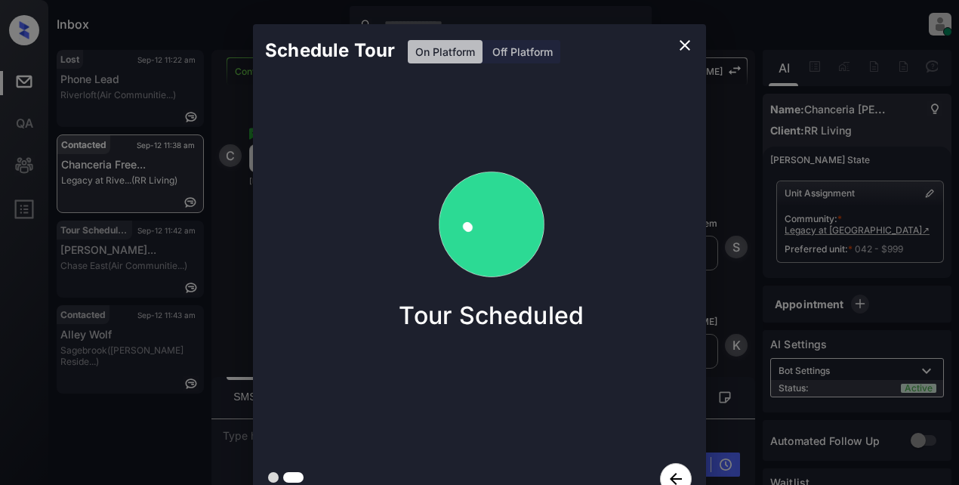
click at [681, 43] on icon "close" at bounding box center [685, 45] width 18 height 18
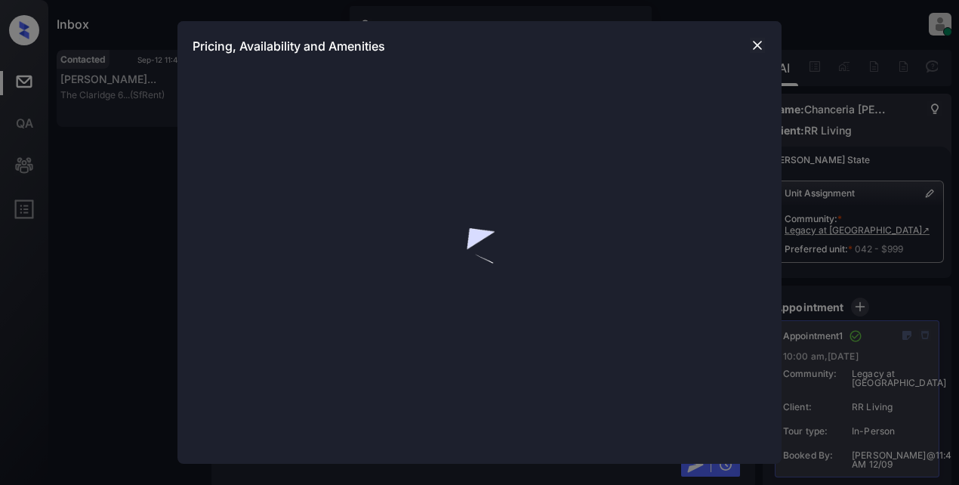
scroll to position [19, 0]
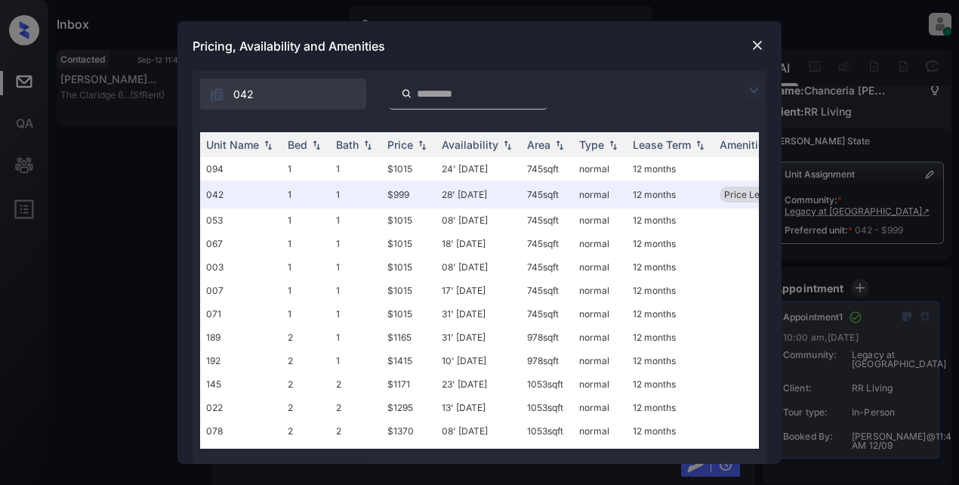
click at [750, 88] on img at bounding box center [754, 91] width 18 height 18
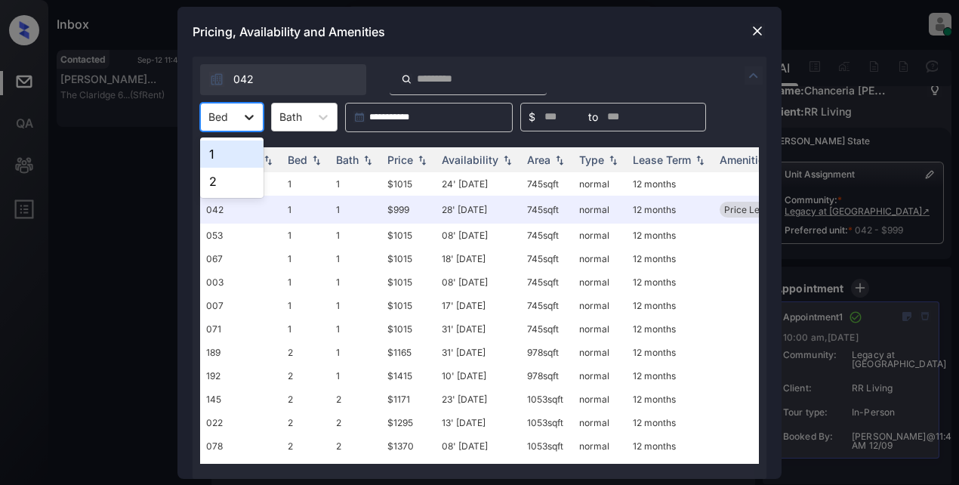
click at [246, 112] on icon at bounding box center [249, 117] width 15 height 15
click at [214, 149] on div "1" at bounding box center [231, 153] width 63 height 27
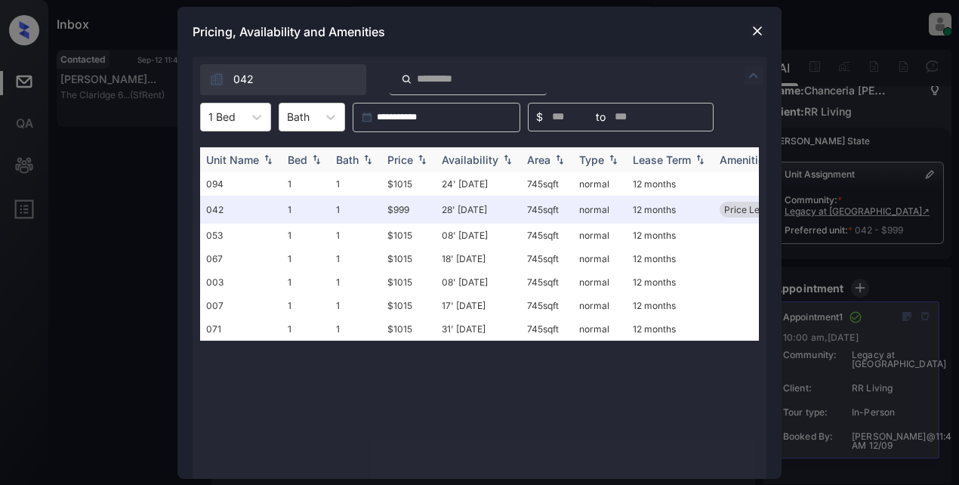
click at [415, 162] on div "Price" at bounding box center [408, 159] width 42 height 13
click at [415, 160] on img at bounding box center [422, 159] width 15 height 11
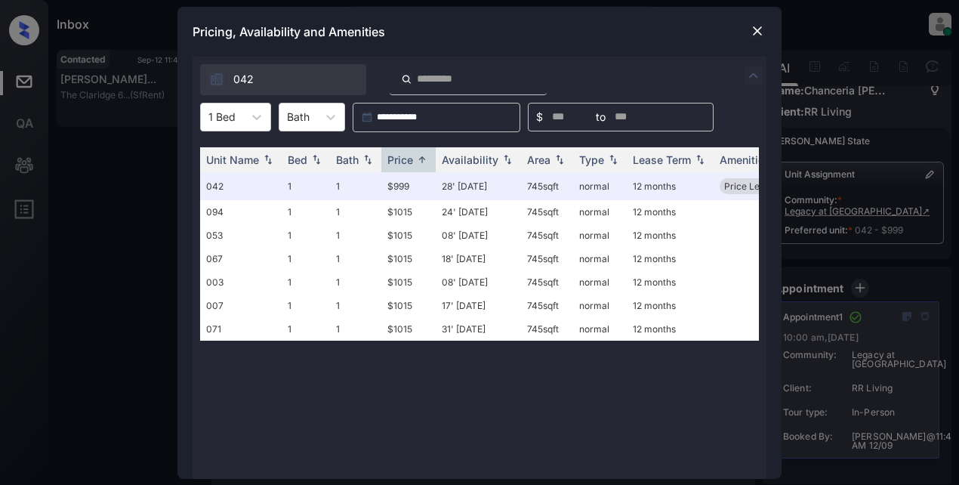
click at [753, 35] on img at bounding box center [757, 30] width 15 height 15
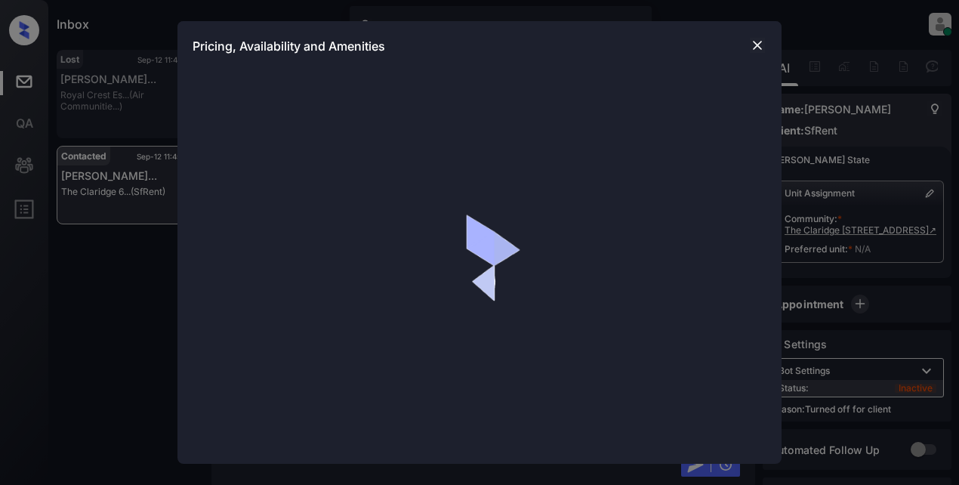
scroll to position [19, 0]
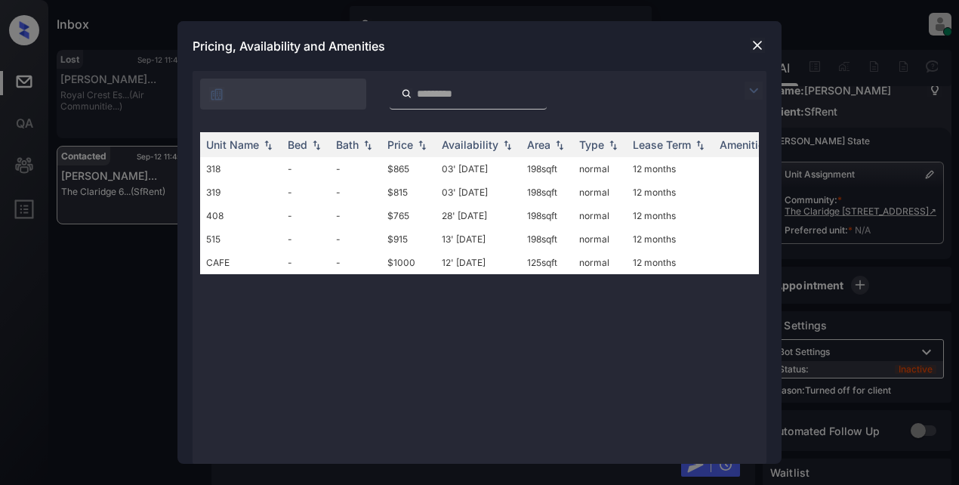
click at [753, 86] on img at bounding box center [754, 91] width 18 height 18
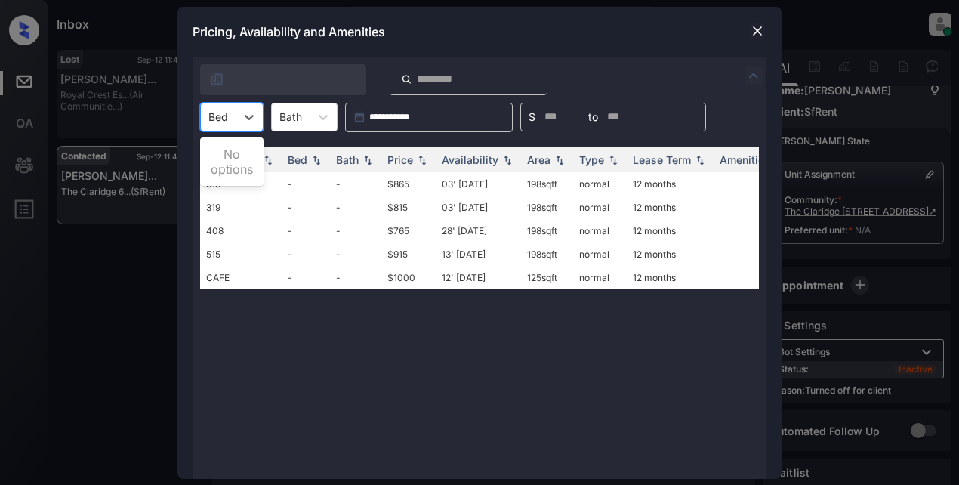
drag, startPoint x: 245, startPoint y: 114, endPoint x: 231, endPoint y: 126, distance: 18.2
click at [243, 115] on icon at bounding box center [249, 117] width 15 height 15
click at [756, 32] on img at bounding box center [757, 30] width 15 height 15
